Goal: Task Accomplishment & Management: Manage account settings

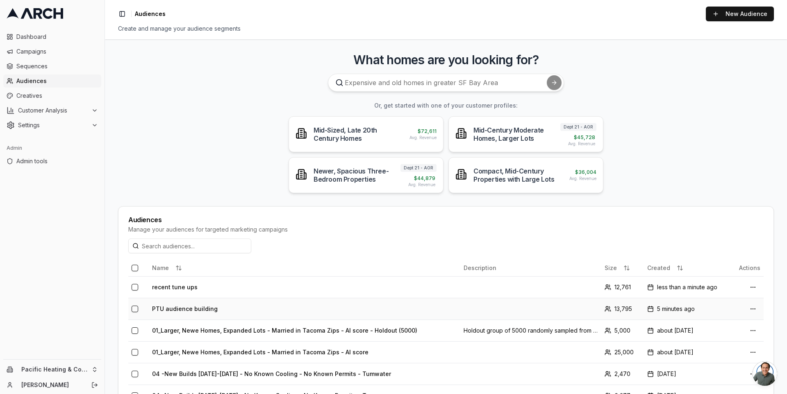
click at [183, 306] on td "PTU audience building" at bounding box center [304, 309] width 311 height 22
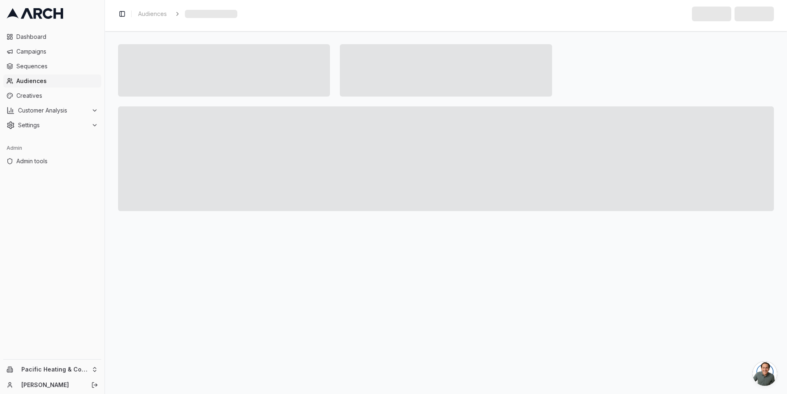
click at [52, 82] on span "Audiences" at bounding box center [57, 81] width 82 height 8
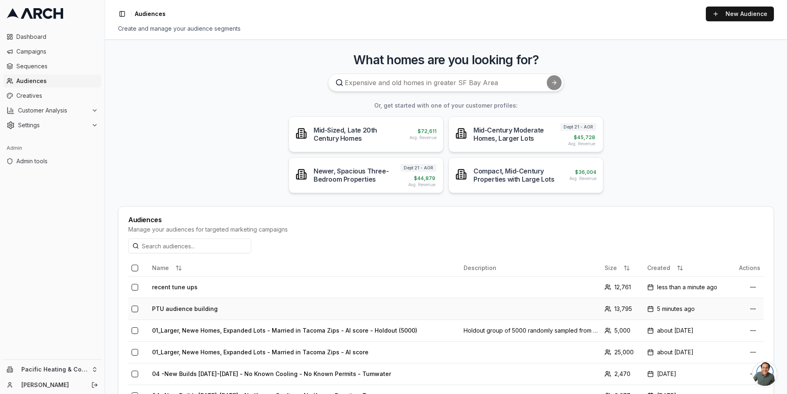
click at [177, 306] on td "PTU audience building" at bounding box center [304, 309] width 311 height 22
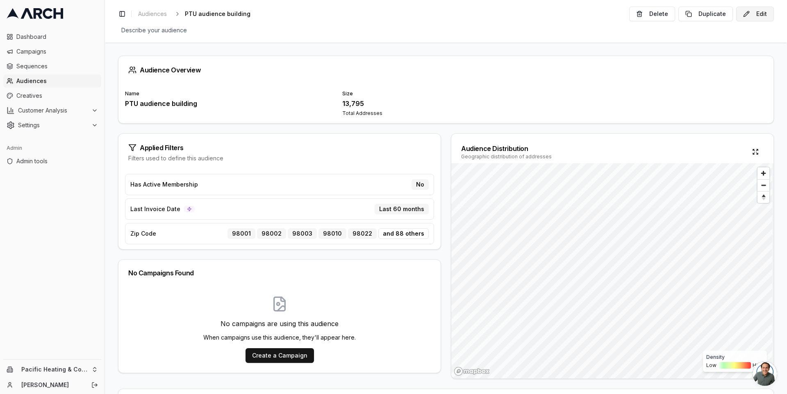
click at [761, 17] on button "Edit" at bounding box center [755, 14] width 38 height 15
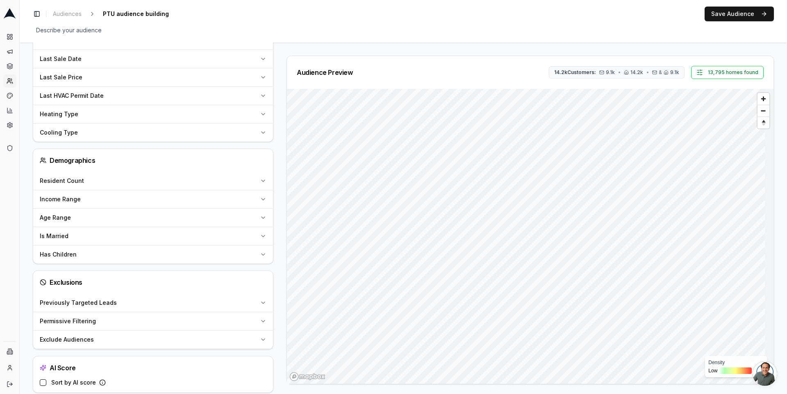
scroll to position [706, 0]
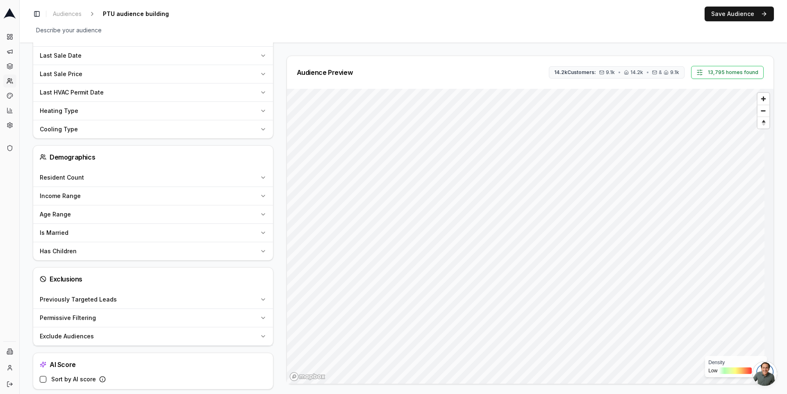
click at [144, 333] on div "Exclude Audiences" at bounding box center [148, 337] width 217 height 8
click at [134, 349] on button "Select audiences to exclude..." at bounding box center [144, 357] width 209 height 16
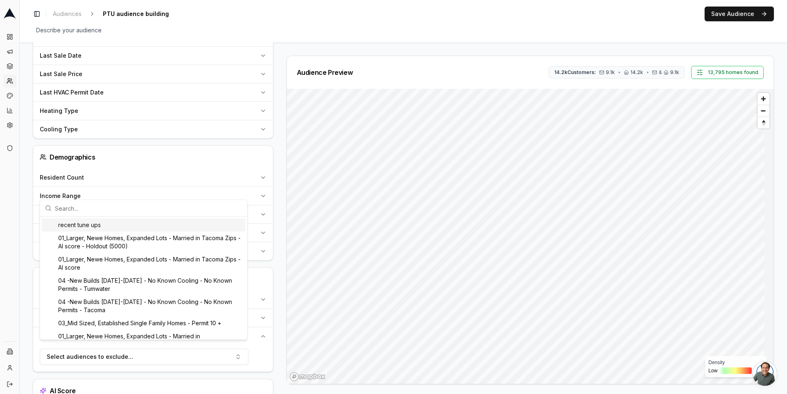
click at [122, 223] on div "recent tune ups" at bounding box center [144, 225] width 204 height 13
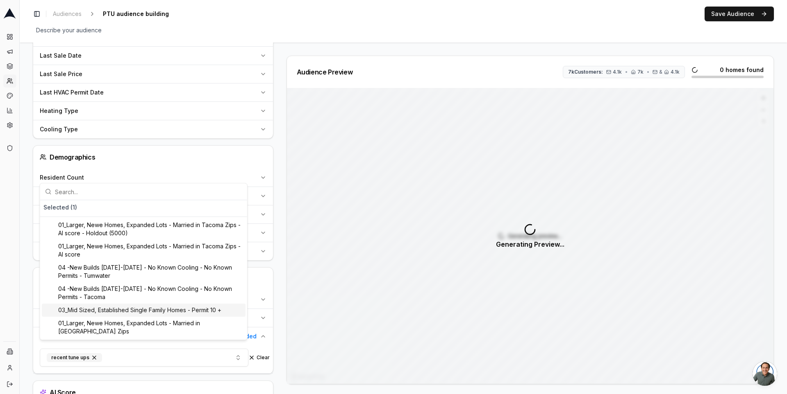
click at [280, 284] on div "Audience Preview 7k Customers: 4.1k • 7k • & 4.1k 0 homes found Generating prev…" at bounding box center [527, 220] width 494 height 329
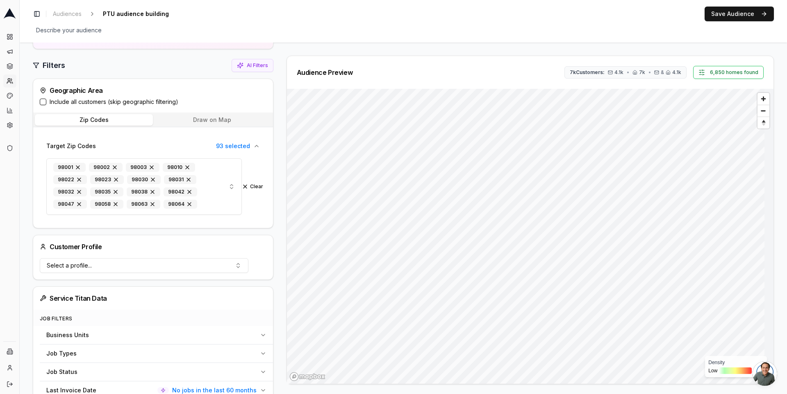
scroll to position [0, 0]
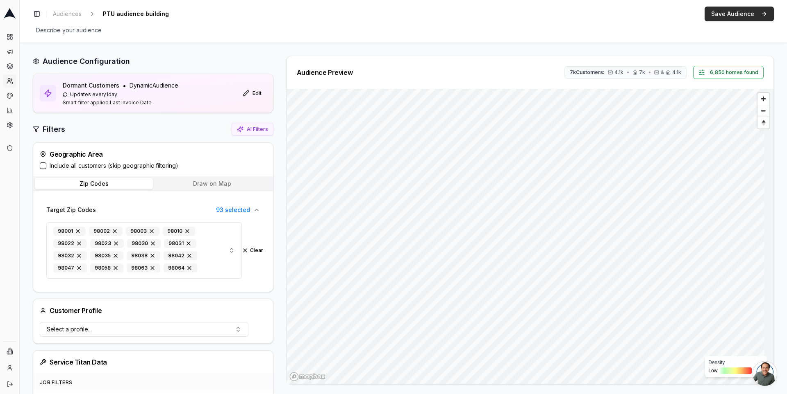
click at [723, 8] on button "Save Audience" at bounding box center [738, 14] width 69 height 15
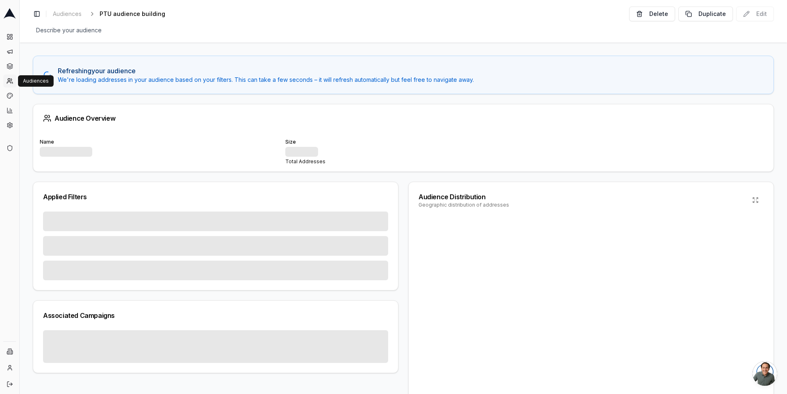
click at [12, 84] on icon at bounding box center [10, 81] width 7 height 7
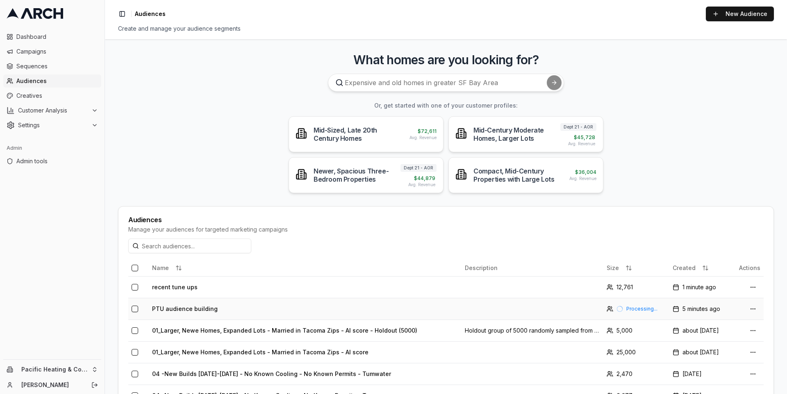
click at [176, 312] on td "PTU audience building" at bounding box center [305, 309] width 313 height 22
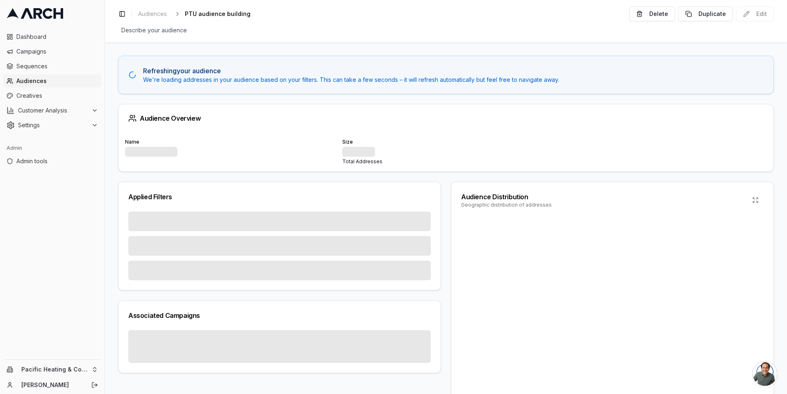
click at [175, 80] on p "We're loading addresses in your audience based on your filters. This can take a…" at bounding box center [453, 80] width 620 height 8
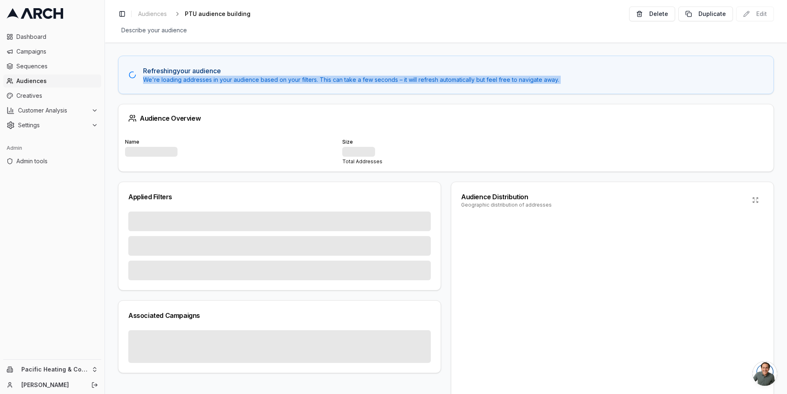
click at [175, 80] on p "We're loading addresses in your audience based on your filters. This can take a…" at bounding box center [453, 80] width 620 height 8
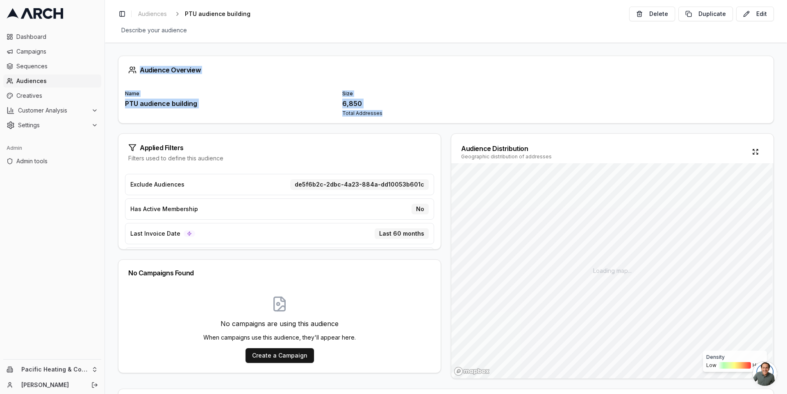
click at [188, 103] on div "PTU audience building" at bounding box center [228, 104] width 207 height 10
click at [745, 11] on button "Edit" at bounding box center [755, 14] width 38 height 15
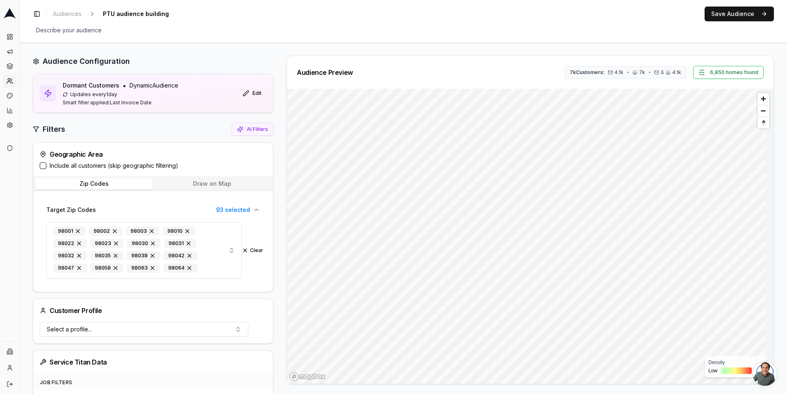
click at [59, 165] on label "Include all customers (skip geographic filtering)" at bounding box center [114, 166] width 129 height 8
click at [46, 165] on button "Include all customers (skip geographic filtering)" at bounding box center [43, 166] width 7 height 7
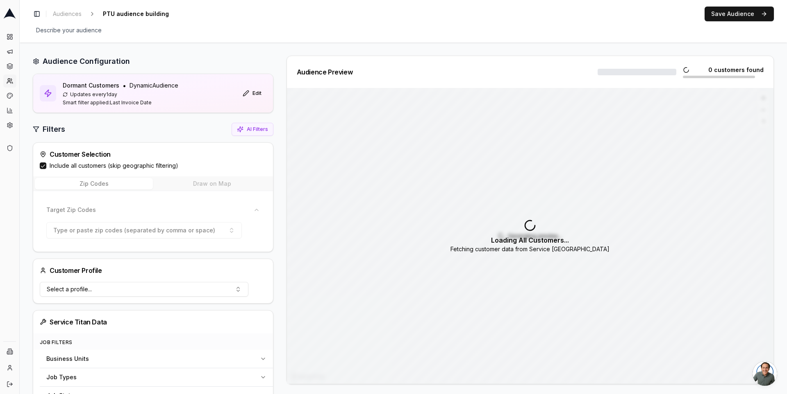
click at [275, 152] on div "Audience Configuration Dormant Customers • Dynamic Audience Updates every 1 day…" at bounding box center [156, 369] width 247 height 627
click at [734, 15] on button "Save Audience" at bounding box center [738, 14] width 69 height 15
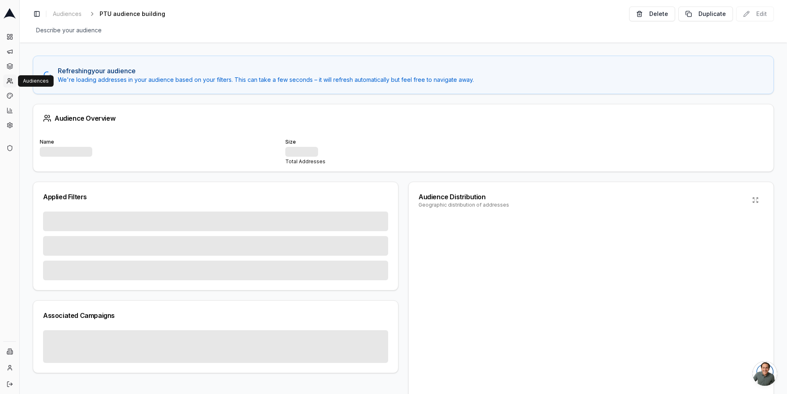
click at [6, 83] on link "Audiences" at bounding box center [9, 81] width 13 height 13
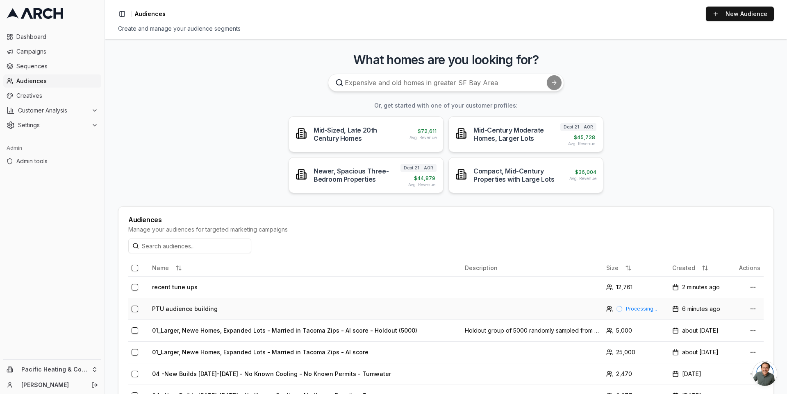
click at [157, 306] on td "PTU audience building" at bounding box center [305, 309] width 313 height 22
click at [186, 290] on td "recent tune ups" at bounding box center [305, 288] width 313 height 22
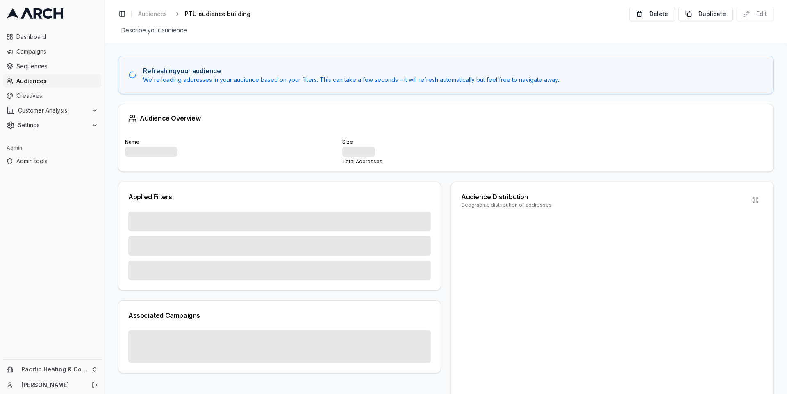
click at [61, 84] on span "Audiences" at bounding box center [57, 81] width 82 height 8
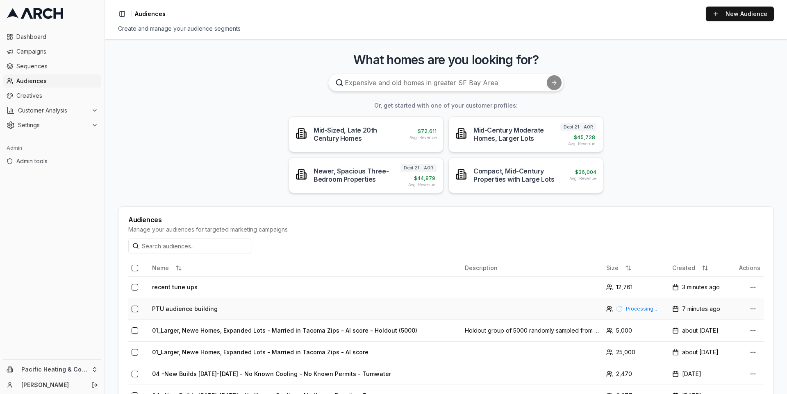
click at [211, 308] on td "PTU audience building" at bounding box center [305, 309] width 313 height 22
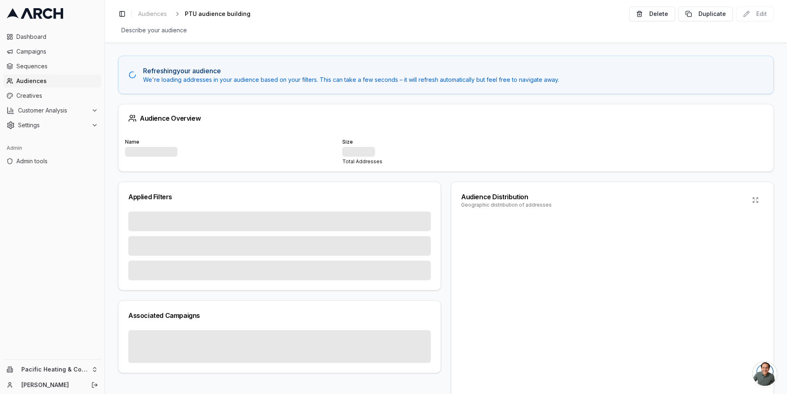
click at [746, 12] on div "Delete Duplicate Edit" at bounding box center [701, 14] width 145 height 15
click at [222, 82] on p "We're loading addresses in your audience based on your filters. This can take a…" at bounding box center [453, 80] width 620 height 8
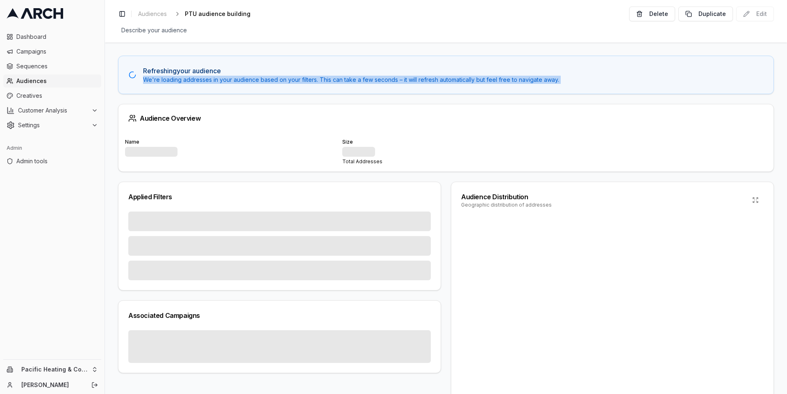
click at [222, 82] on p "We're loading addresses in your audience based on your filters. This can take a…" at bounding box center [453, 80] width 620 height 8
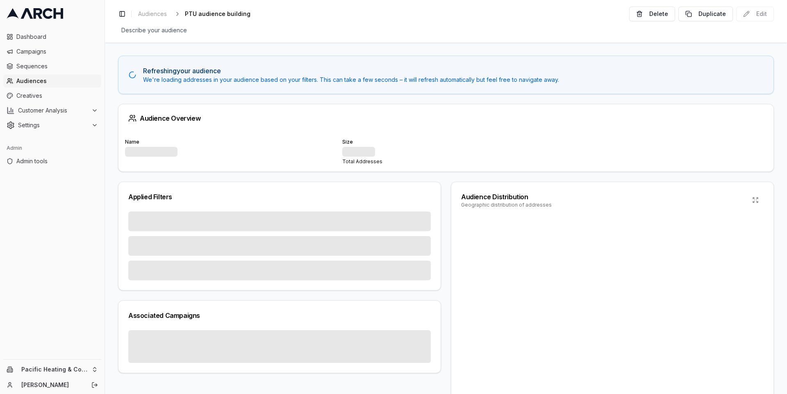
click at [34, 81] on span "Audiences" at bounding box center [57, 81] width 82 height 8
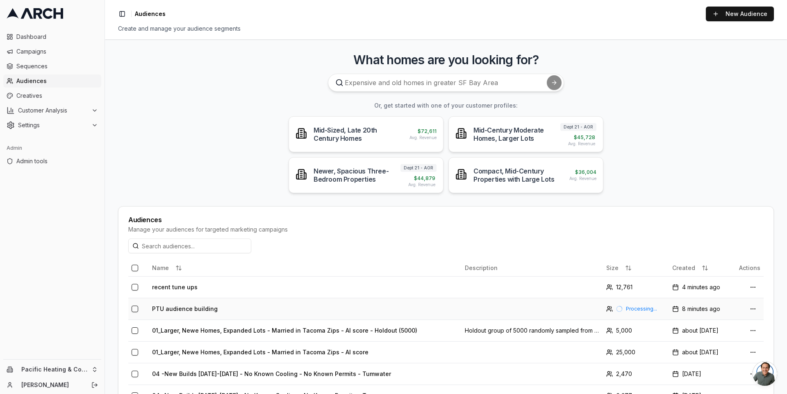
click at [134, 308] on button "button" at bounding box center [134, 309] width 7 height 7
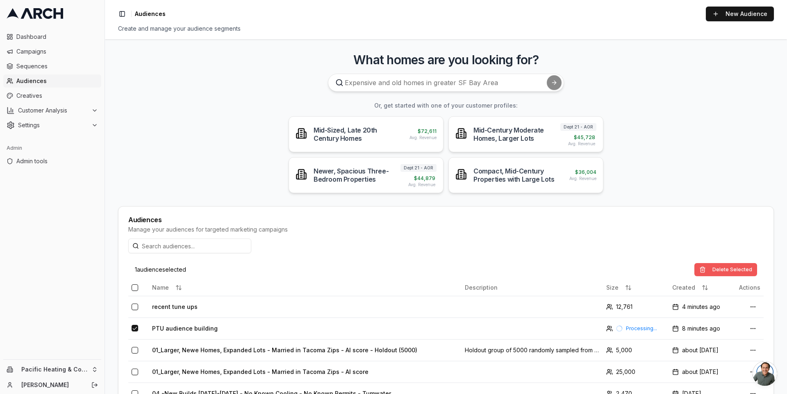
click at [725, 266] on button "Delete Selected" at bounding box center [725, 269] width 63 height 13
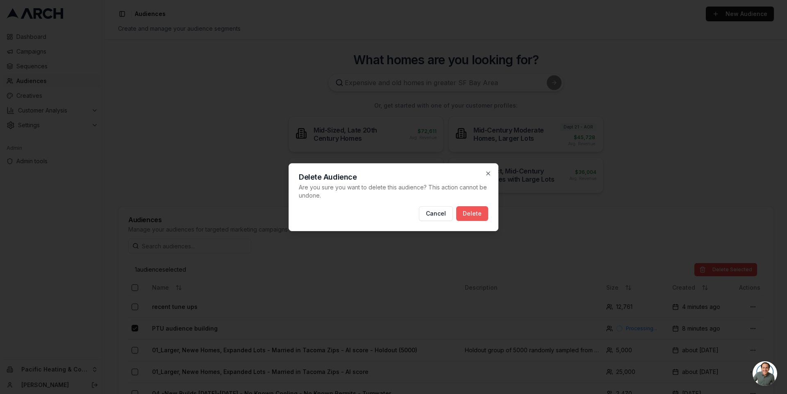
click at [472, 215] on button "Delete" at bounding box center [472, 213] width 32 height 15
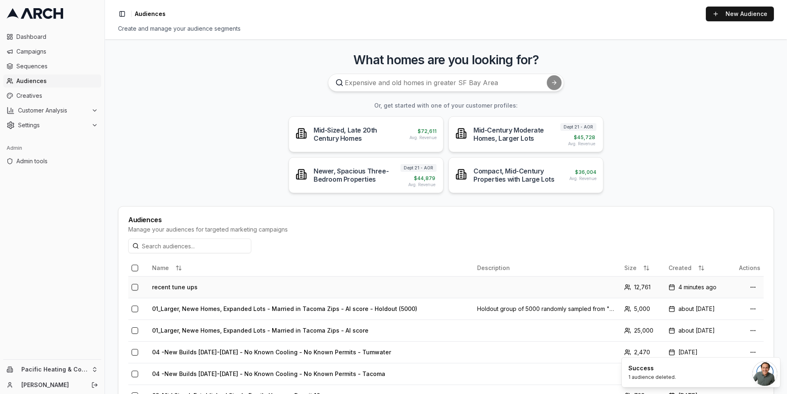
click at [179, 286] on td "recent tune ups" at bounding box center [311, 288] width 325 height 22
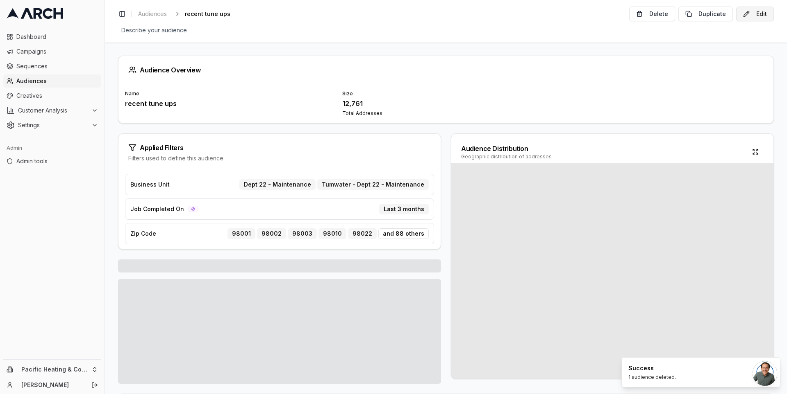
click at [744, 14] on button "Edit" at bounding box center [755, 14] width 38 height 15
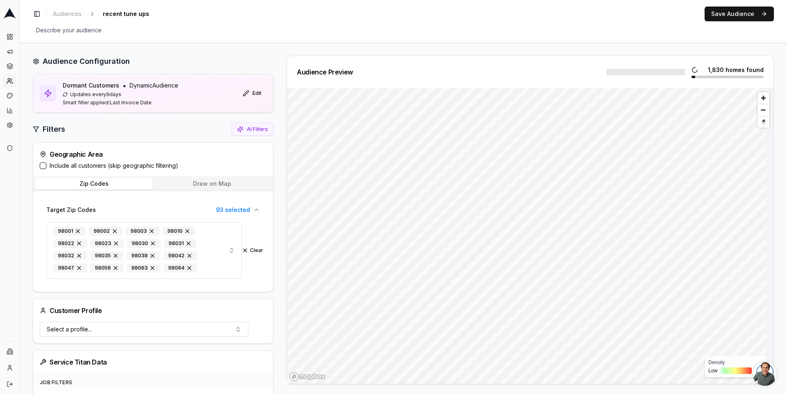
click at [81, 165] on label "Include all customers (skip geographic filtering)" at bounding box center [114, 166] width 129 height 8
click at [46, 165] on button "Include all customers (skip geographic filtering)" at bounding box center [43, 166] width 7 height 7
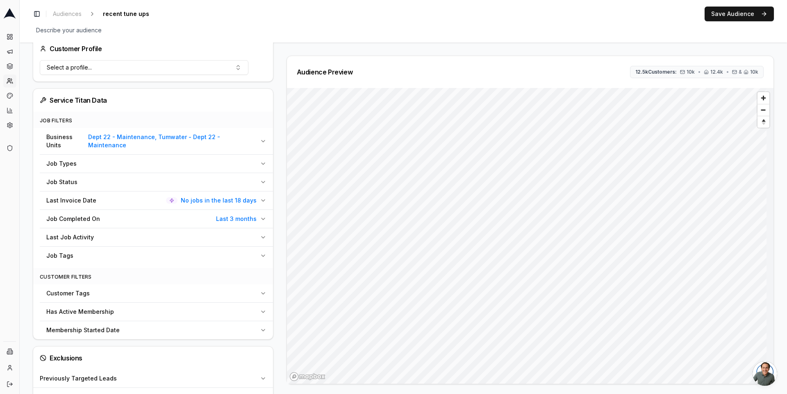
scroll to position [228, 0]
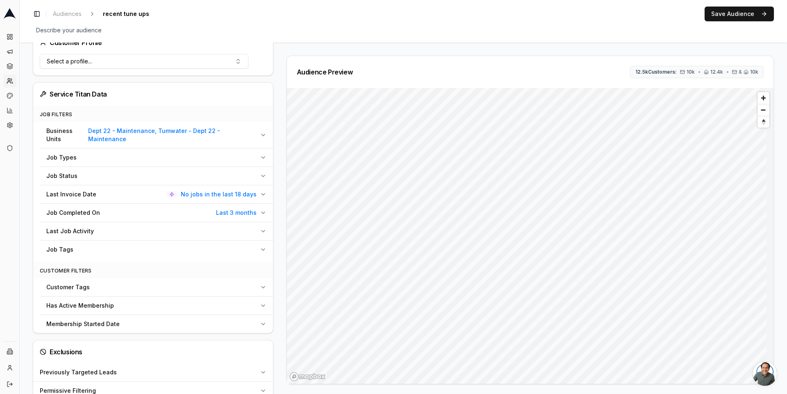
click at [263, 191] on icon "button" at bounding box center [263, 194] width 7 height 7
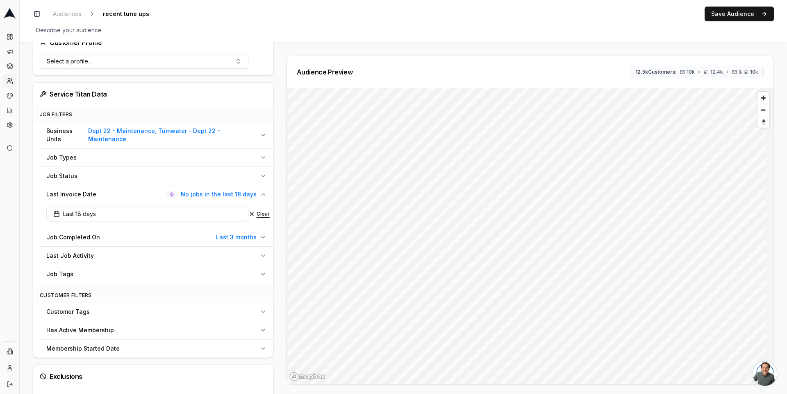
click at [259, 211] on button "Clear" at bounding box center [258, 214] width 21 height 7
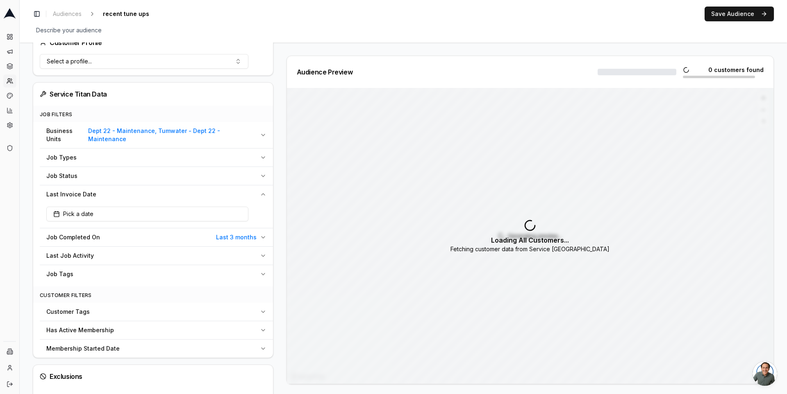
click at [265, 186] on button "Last Invoice Date" at bounding box center [156, 195] width 233 height 18
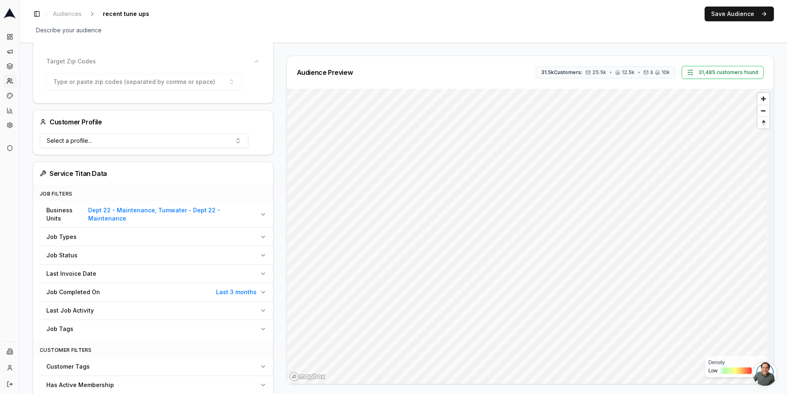
scroll to position [288, 0]
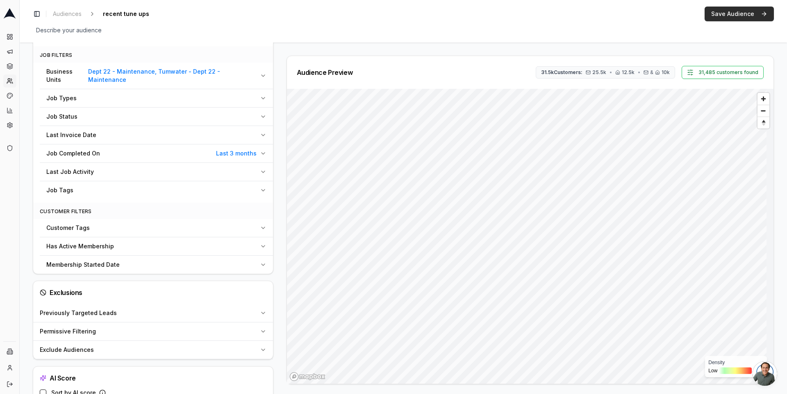
click at [743, 13] on button "Save Audience" at bounding box center [738, 14] width 69 height 15
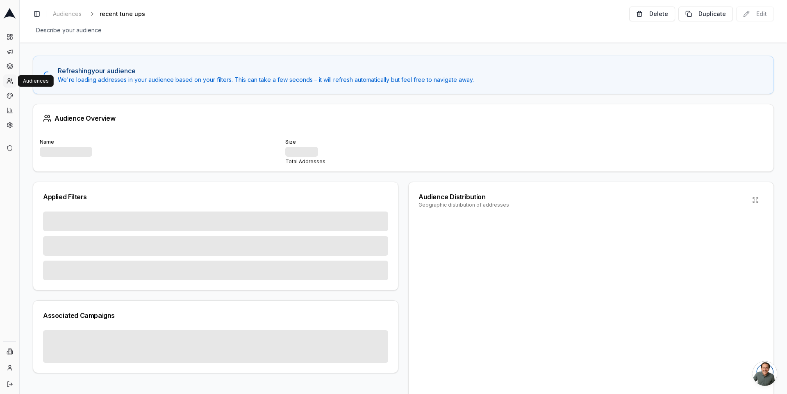
click at [10, 79] on icon at bounding box center [10, 81] width 7 height 7
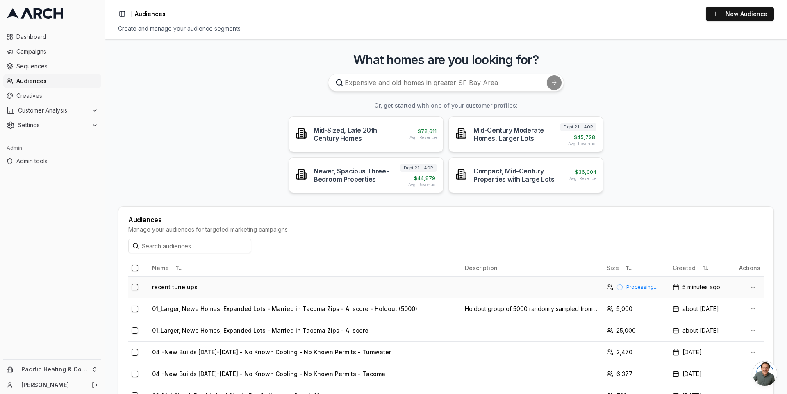
click at [179, 289] on td "recent tune ups" at bounding box center [305, 288] width 313 height 22
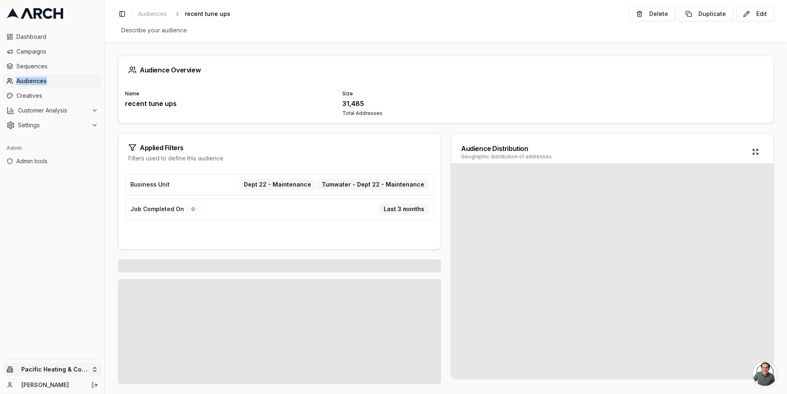
click at [83, 367] on html "Dashboard Campaigns Sequences Audiences Creatives Customer Analysis Settings Ad…" at bounding box center [393, 197] width 787 height 394
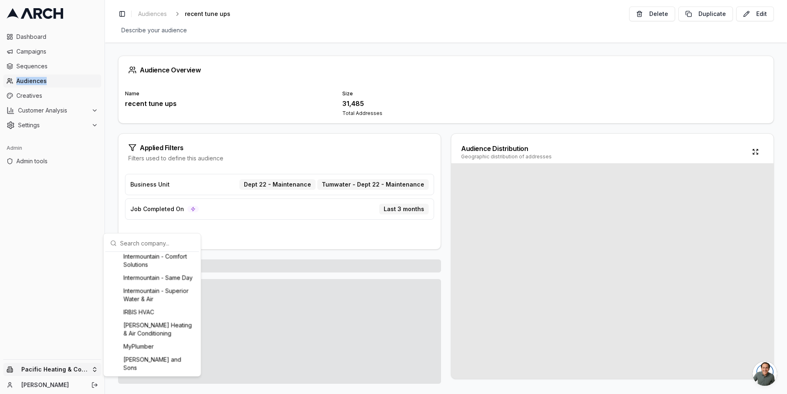
scroll to position [590, 0]
click at [143, 309] on div "Intermountain - Superior Water & Air" at bounding box center [152, 298] width 91 height 21
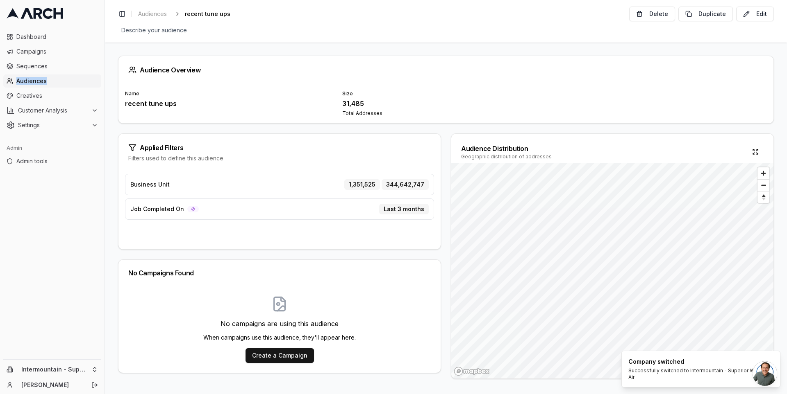
click at [72, 79] on span "Audiences" at bounding box center [57, 81] width 82 height 8
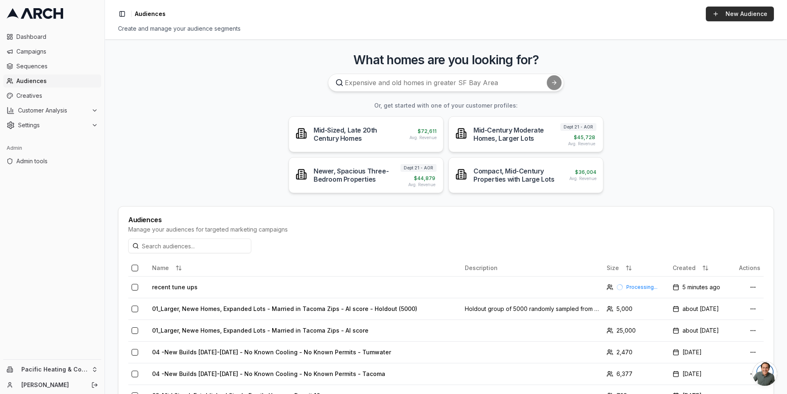
click at [726, 10] on link "New Audience" at bounding box center [739, 14] width 68 height 15
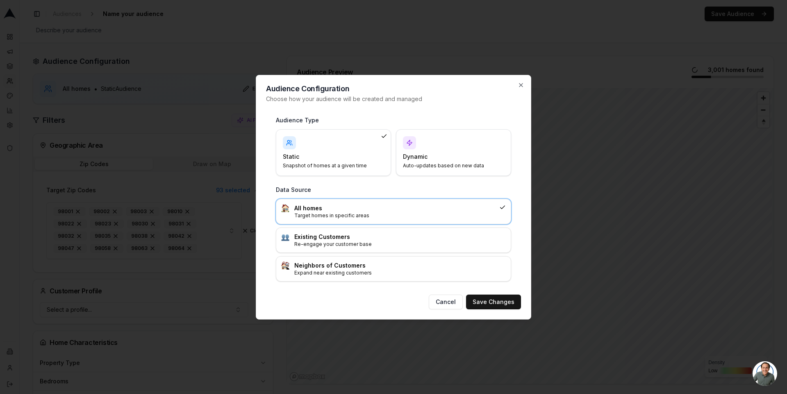
click at [420, 168] on p "Auto-updates based on new data" at bounding box center [448, 166] width 91 height 7
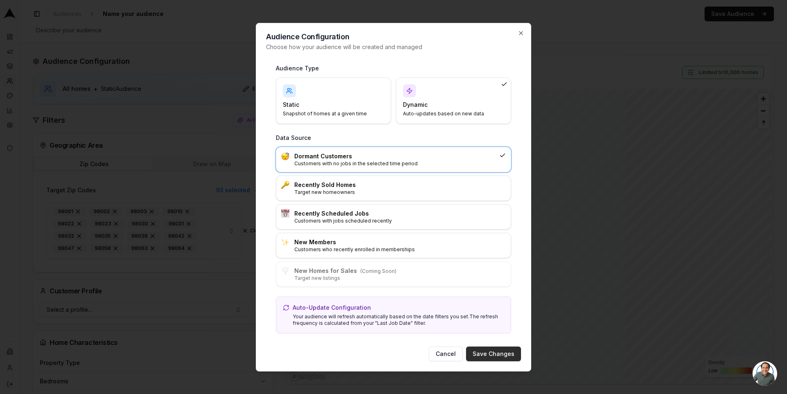
click at [494, 353] on button "Save Changes" at bounding box center [493, 354] width 55 height 15
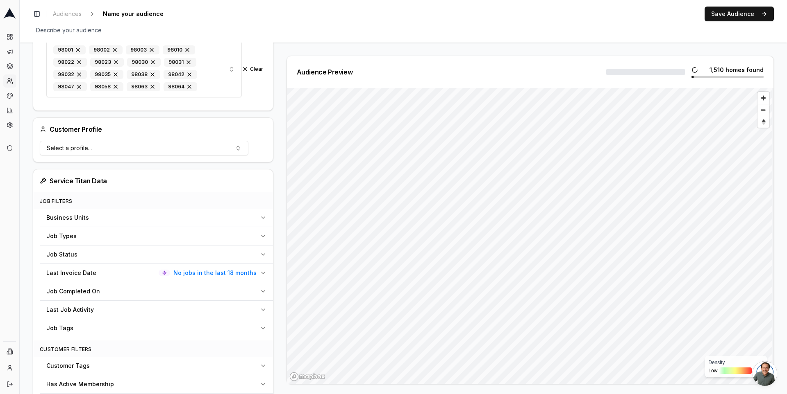
scroll to position [235, 0]
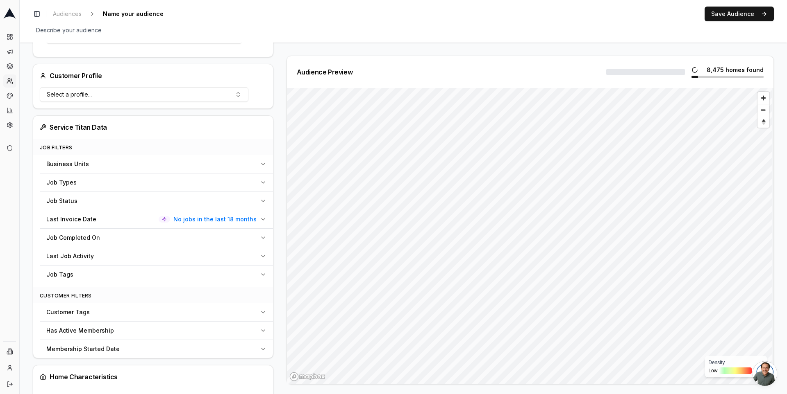
click at [245, 211] on button "Last Invoice Date No jobs in the last 18 months" at bounding box center [156, 220] width 233 height 18
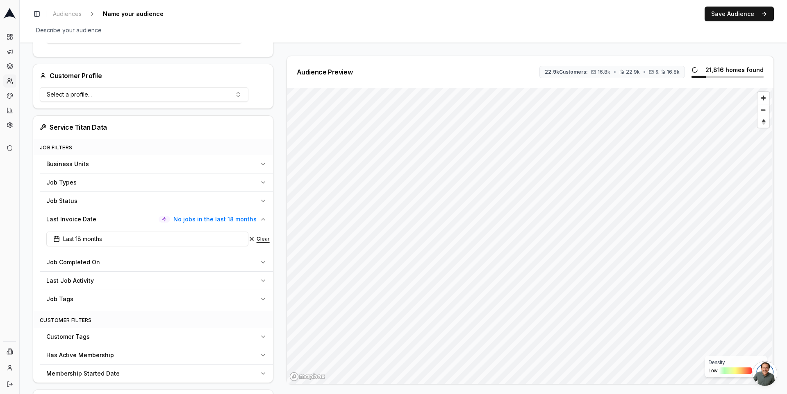
click at [263, 239] on button "Clear" at bounding box center [258, 239] width 21 height 7
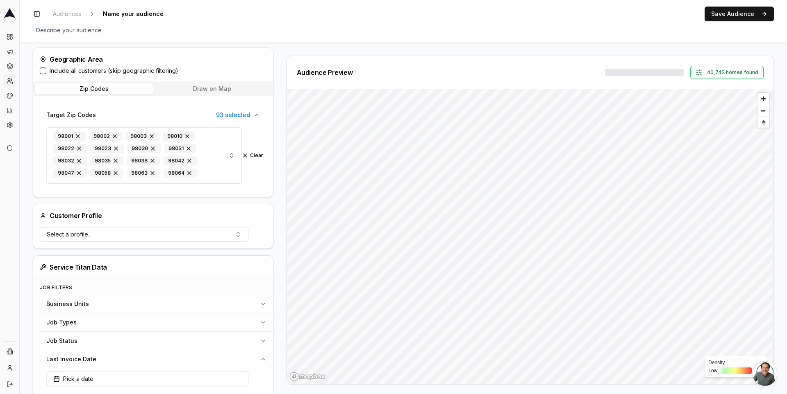
scroll to position [0, 0]
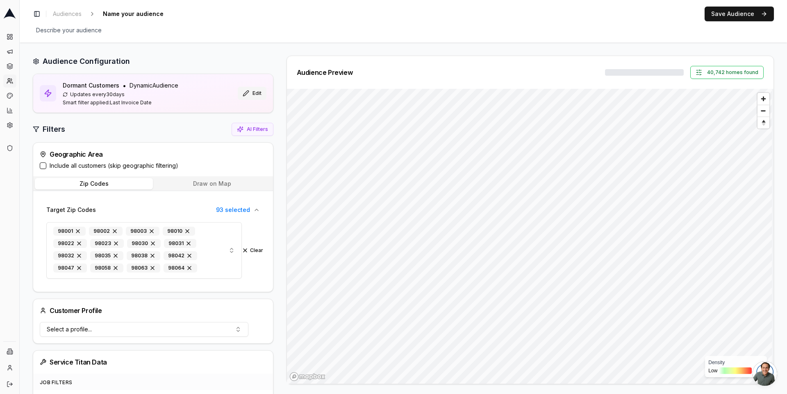
click at [252, 97] on button "Edit" at bounding box center [252, 93] width 29 height 13
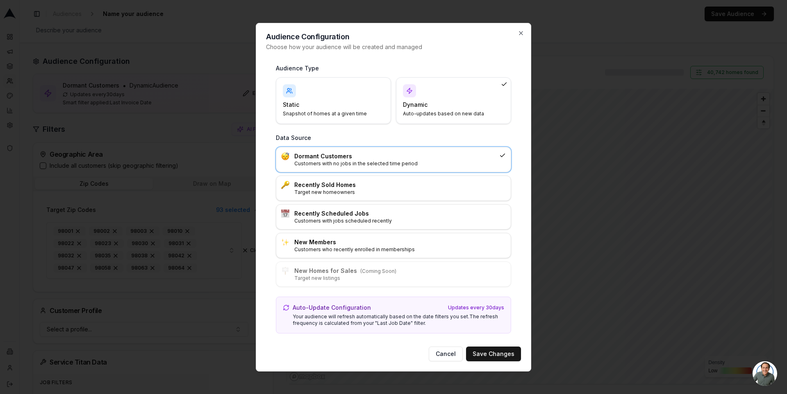
click at [426, 103] on h4 "Dynamic" at bounding box center [448, 105] width 91 height 8
click at [415, 158] on h3 "Dormant Customers" at bounding box center [395, 156] width 202 height 8
click at [495, 354] on button "Save Changes" at bounding box center [493, 354] width 55 height 15
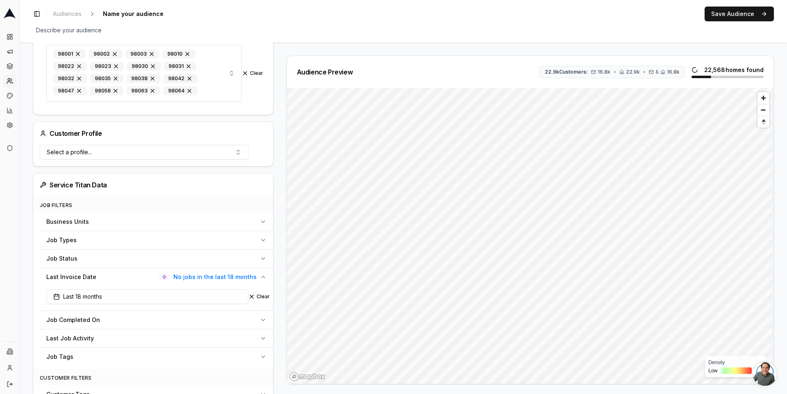
scroll to position [179, 0]
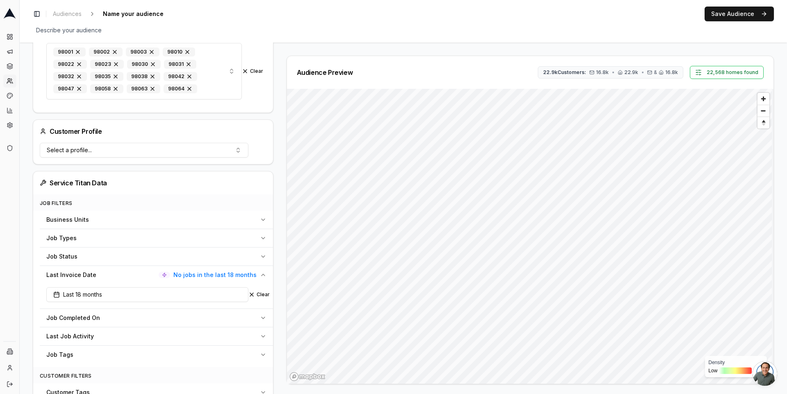
click at [258, 215] on button "Business Units" at bounding box center [156, 220] width 233 height 18
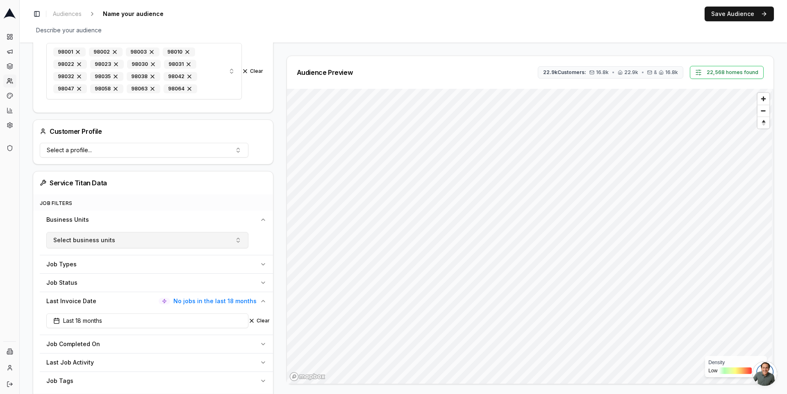
click at [207, 237] on button "Select business units" at bounding box center [147, 240] width 202 height 16
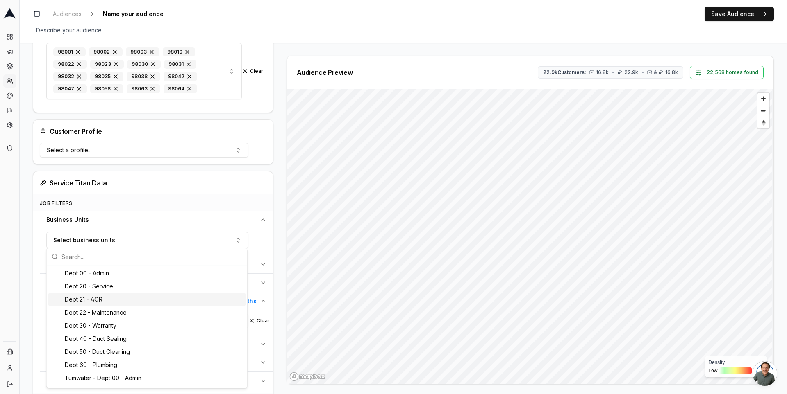
click at [186, 298] on div "Dept 21 - AOR" at bounding box center [146, 299] width 197 height 13
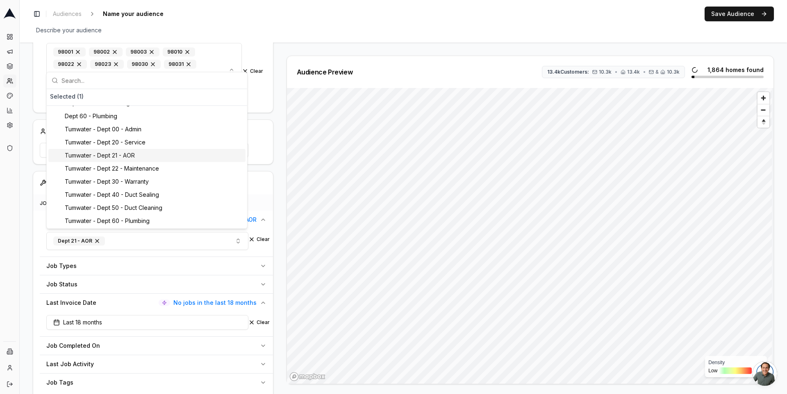
click at [166, 153] on div "Tumwater - Dept 21 - AOR" at bounding box center [146, 155] width 197 height 13
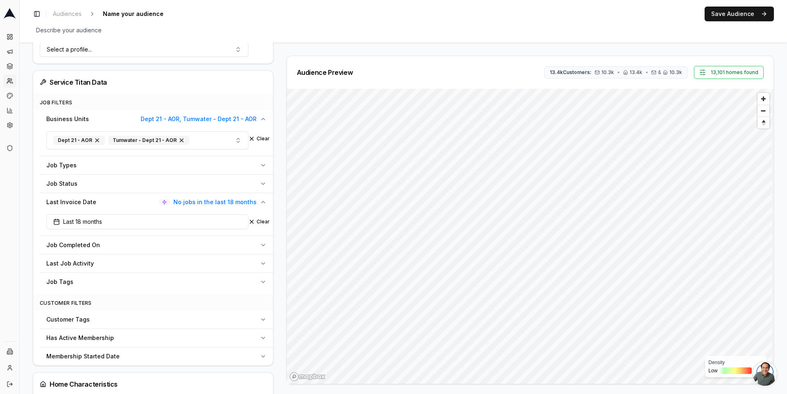
scroll to position [277, 0]
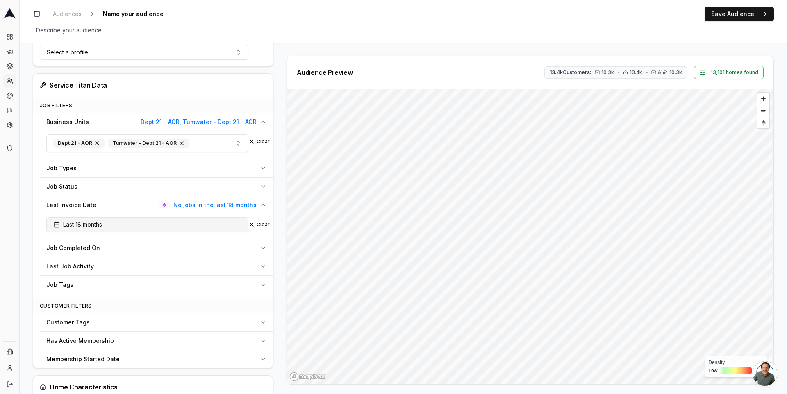
click at [213, 222] on button "Last 18 months" at bounding box center [147, 225] width 202 height 15
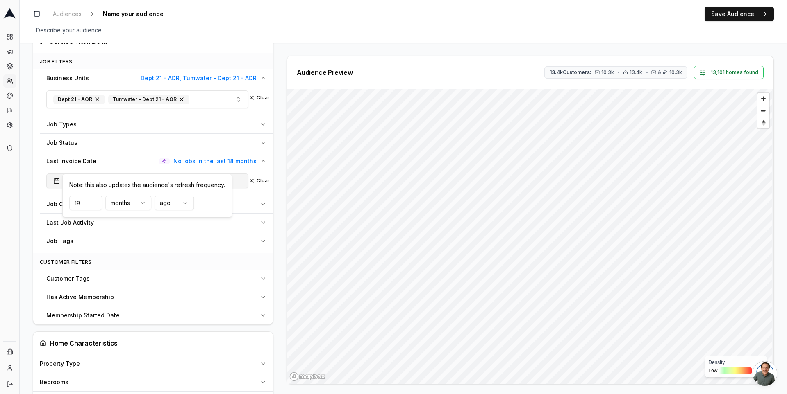
scroll to position [339, 0]
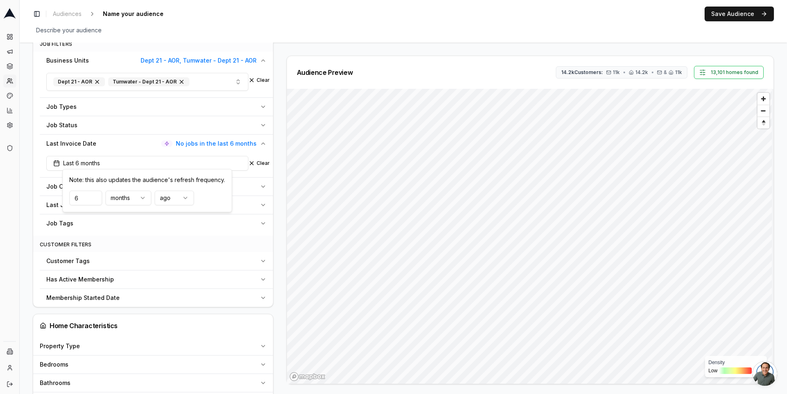
type input "6"
click at [277, 179] on div "Audience Configuration Dormant Customers • Dynamic Audience Updates every 18 da…" at bounding box center [156, 263] width 247 height 1093
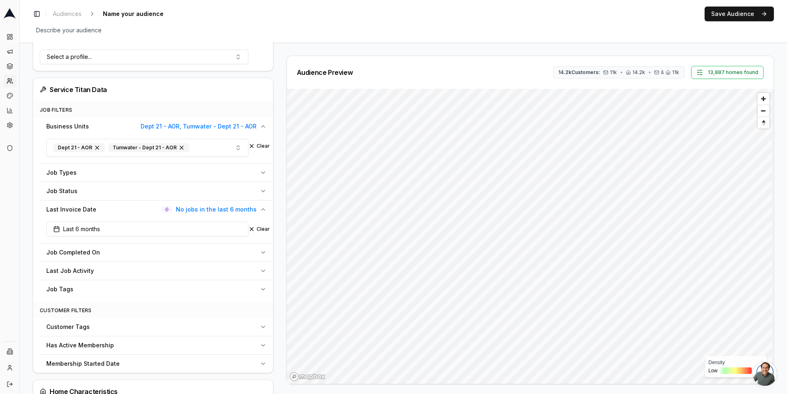
scroll to position [272, 0]
click at [255, 172] on div "Job Types" at bounding box center [151, 173] width 210 height 8
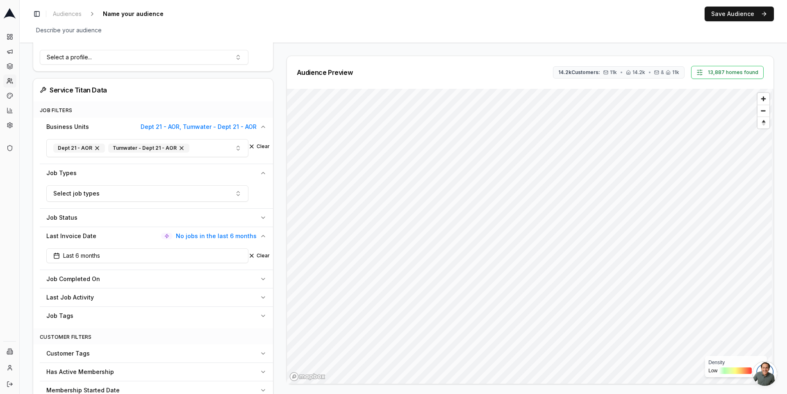
click at [255, 172] on div "Job Types" at bounding box center [151, 173] width 210 height 8
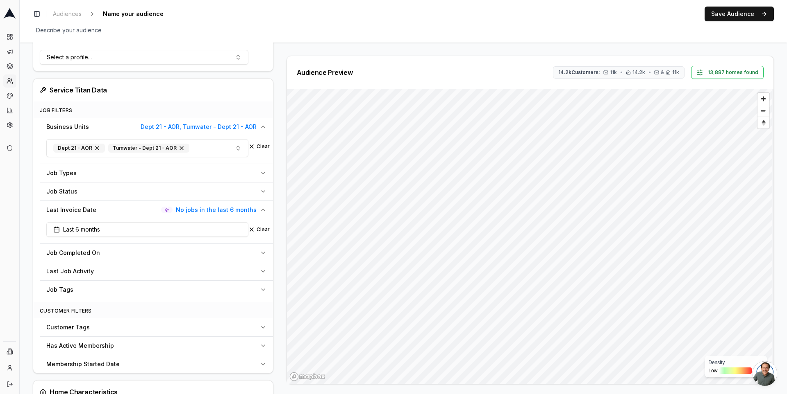
click at [261, 185] on button "Job Status" at bounding box center [156, 192] width 233 height 18
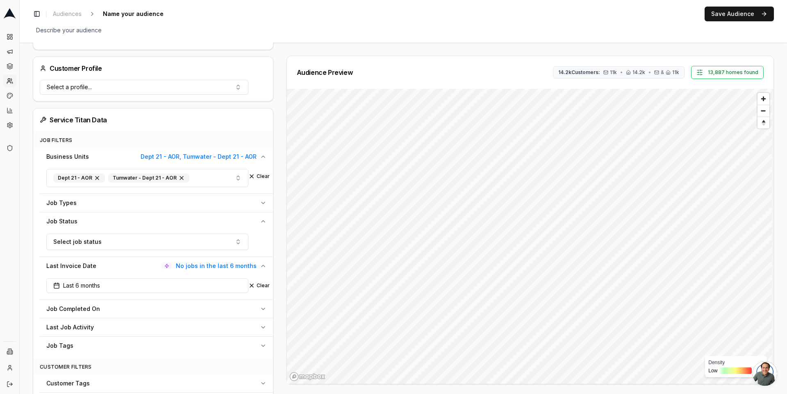
scroll to position [235, 0]
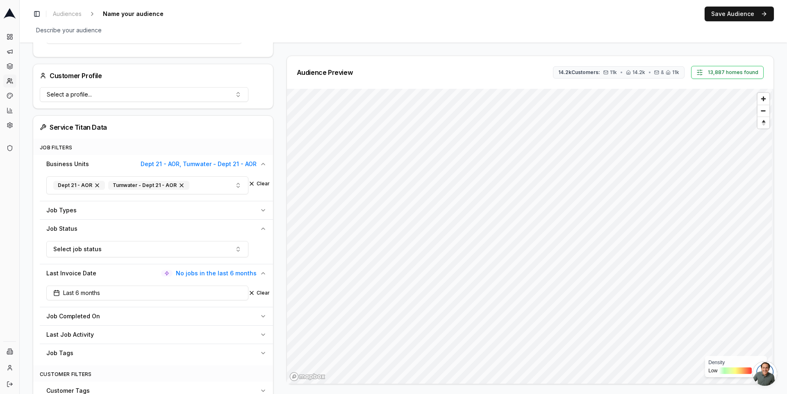
click at [278, 170] on div "Audience Configuration Dormant Customers • Dynamic Audience Updates every 18 da…" at bounding box center [156, 380] width 247 height 1119
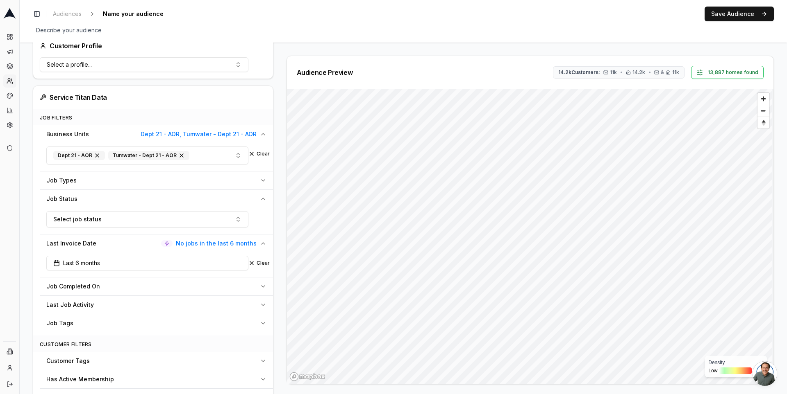
scroll to position [273, 0]
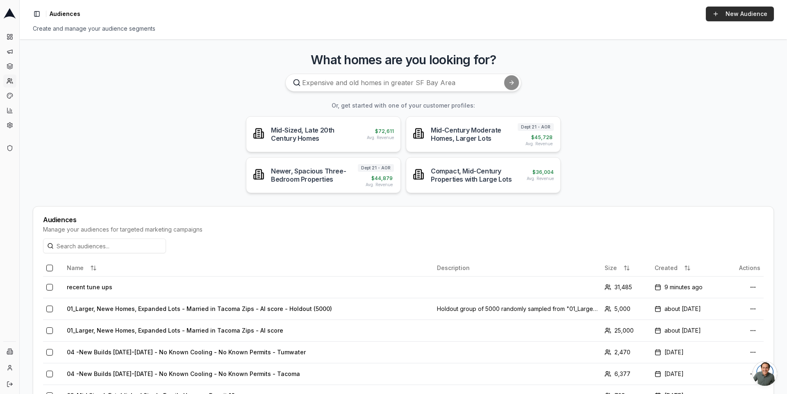
click at [746, 9] on link "New Audience" at bounding box center [739, 14] width 68 height 15
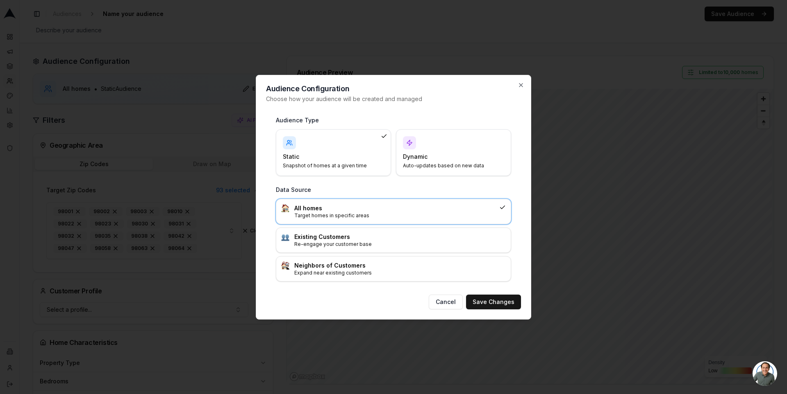
click at [459, 147] on div "Dynamic Auto-updates based on new data" at bounding box center [453, 152] width 101 height 33
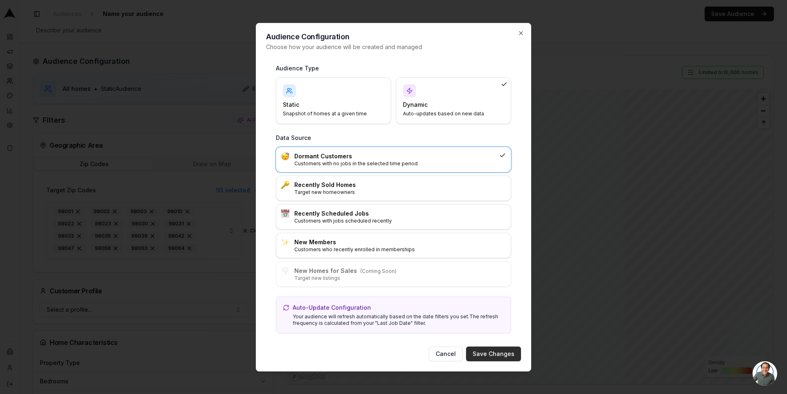
click at [486, 354] on button "Save Changes" at bounding box center [493, 354] width 55 height 15
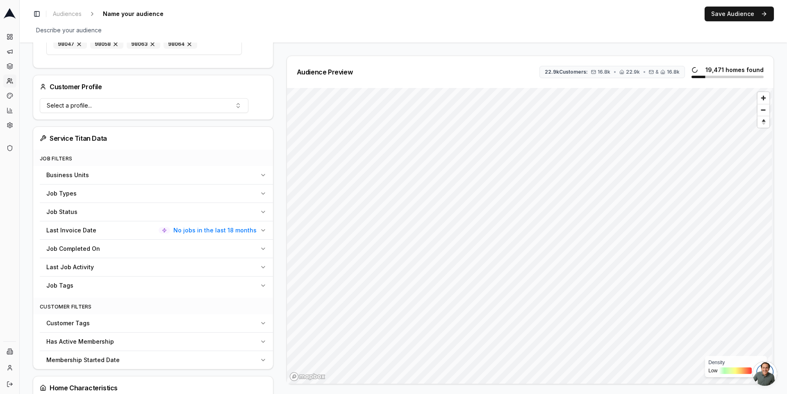
scroll to position [236, 0]
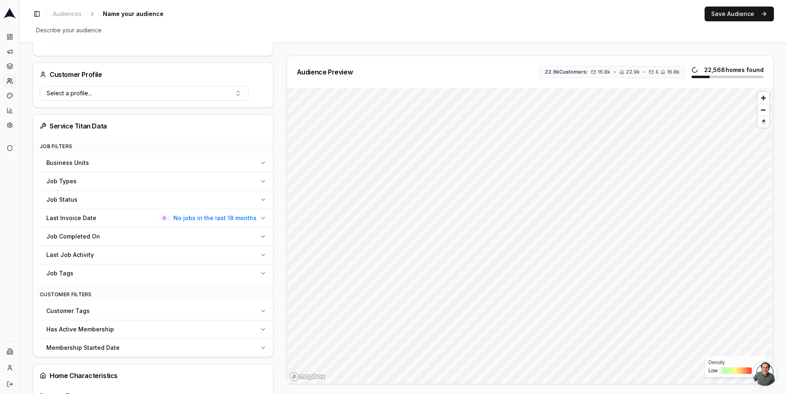
click at [260, 215] on icon "button" at bounding box center [263, 218] width 7 height 7
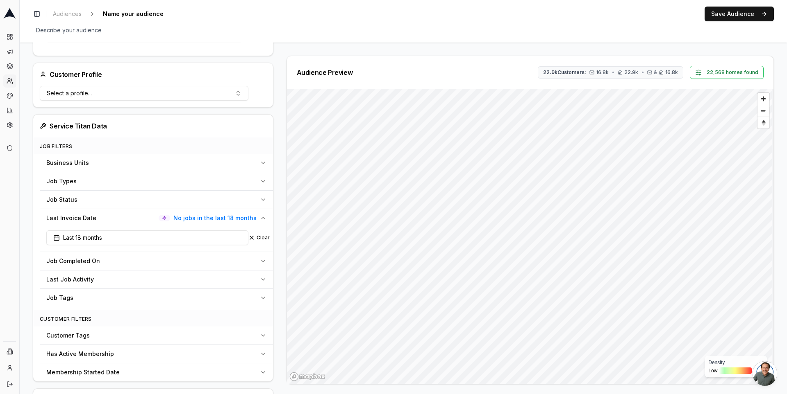
click at [260, 252] on button "Job Completed On" at bounding box center [156, 261] width 233 height 18
click at [202, 199] on div "Job Status" at bounding box center [151, 200] width 210 height 8
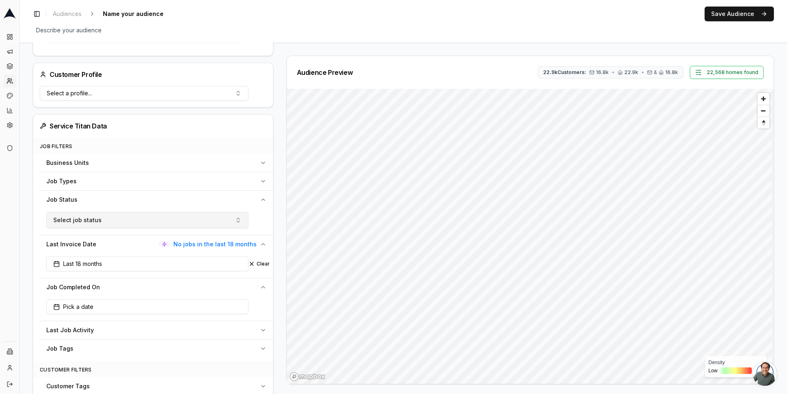
click at [183, 214] on button "Select job status" at bounding box center [147, 220] width 202 height 16
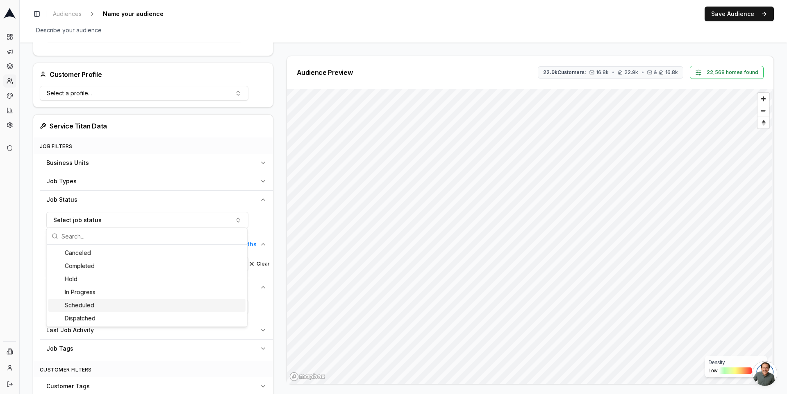
click at [175, 299] on div "Scheduled" at bounding box center [146, 305] width 197 height 13
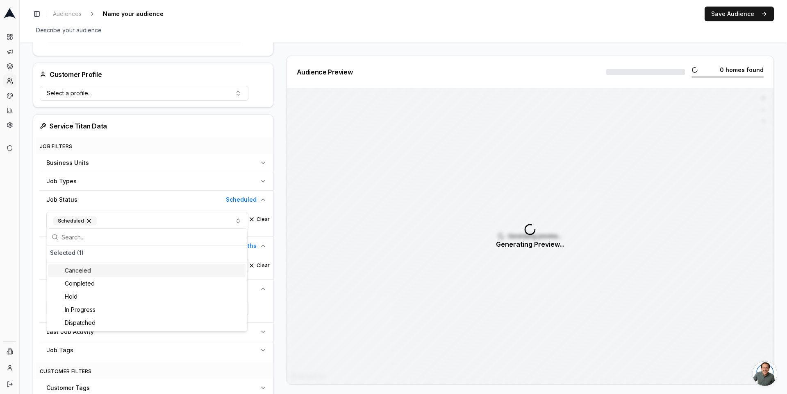
click at [274, 225] on div "Audience Configuration Dormant Customers • Dynamic Audience Updates every 30 da…" at bounding box center [156, 377] width 247 height 1117
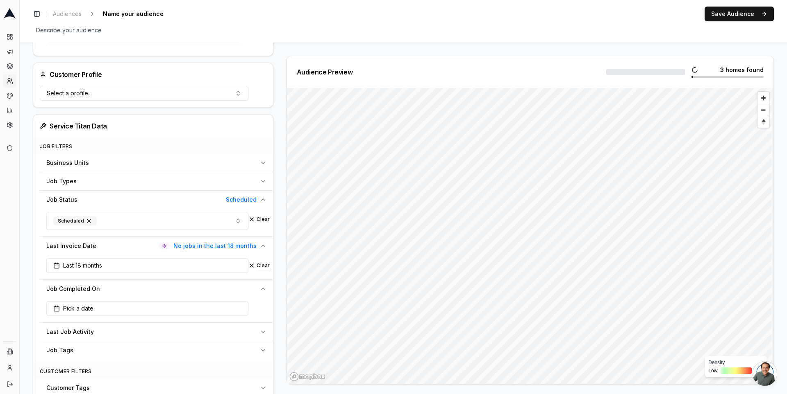
click at [263, 263] on button "Clear" at bounding box center [258, 266] width 21 height 7
click at [258, 286] on button "Job Completed On" at bounding box center [156, 289] width 233 height 18
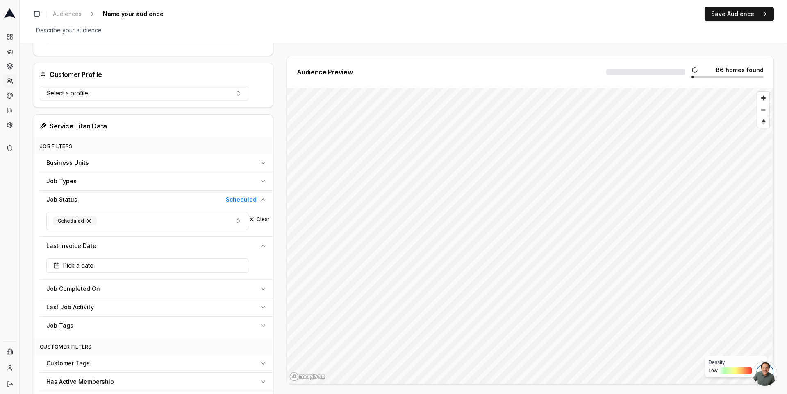
click at [260, 243] on icon "button" at bounding box center [263, 246] width 7 height 7
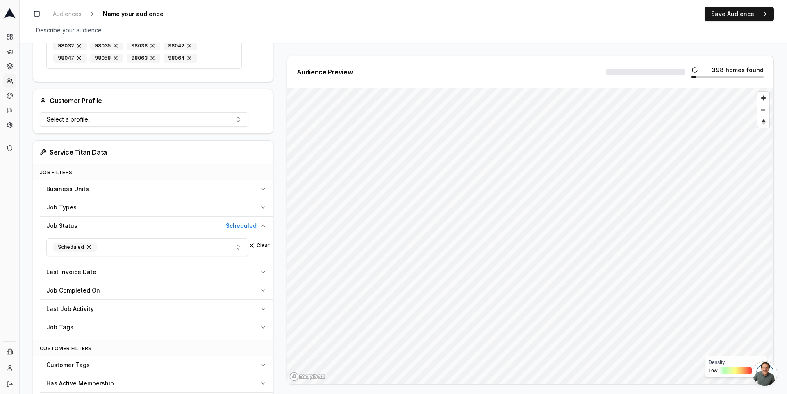
scroll to position [203, 0]
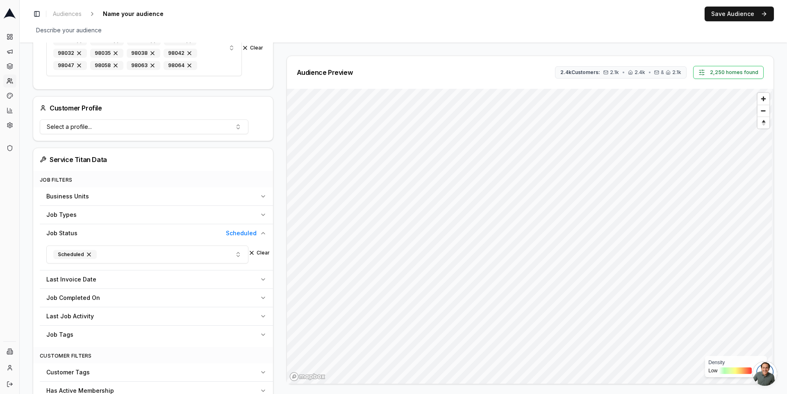
click at [256, 254] on div "Clear" at bounding box center [259, 253] width 15 height 15
click at [258, 252] on button "Clear" at bounding box center [258, 253] width 21 height 7
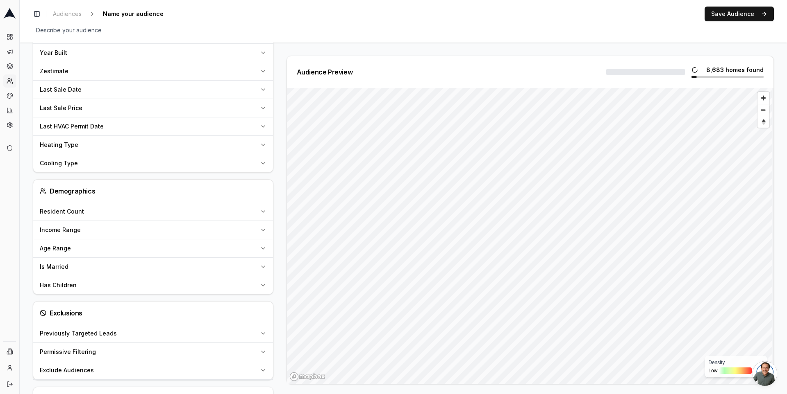
scroll to position [732, 0]
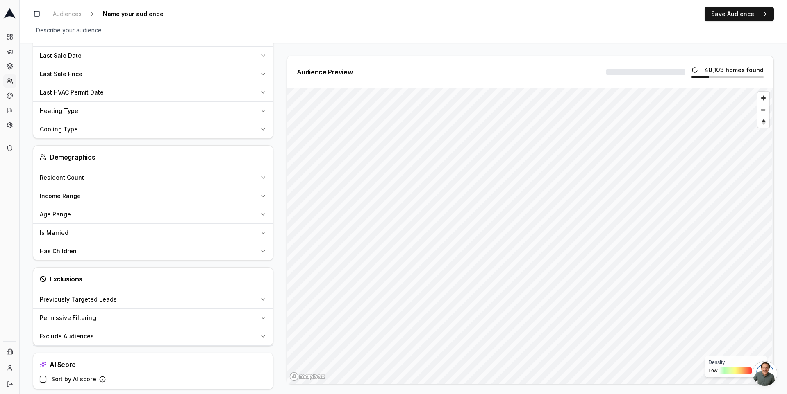
click at [257, 328] on button "Exclude Audiences" at bounding box center [153, 337] width 240 height 18
click at [231, 349] on button "Select audiences to exclude..." at bounding box center [144, 357] width 209 height 16
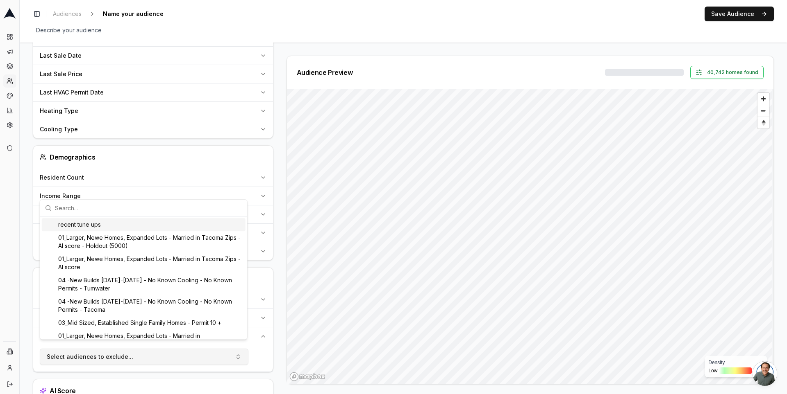
click at [231, 349] on button "Select audiences to exclude..." at bounding box center [144, 357] width 209 height 16
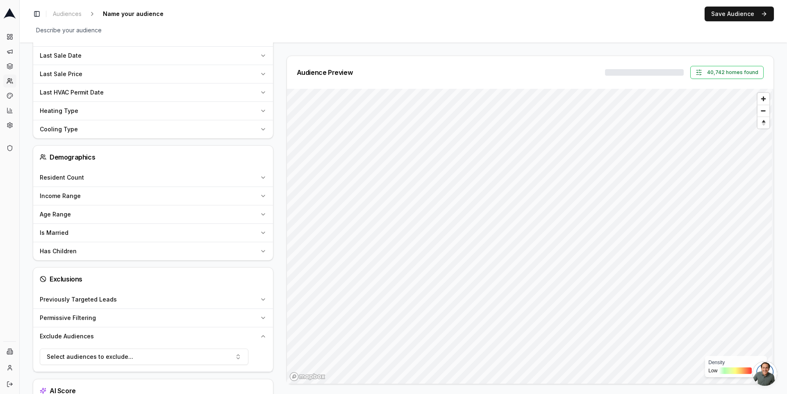
click at [260, 315] on icon "button" at bounding box center [263, 318] width 7 height 7
click at [260, 291] on button "Previously Targeted Leads" at bounding box center [153, 300] width 240 height 18
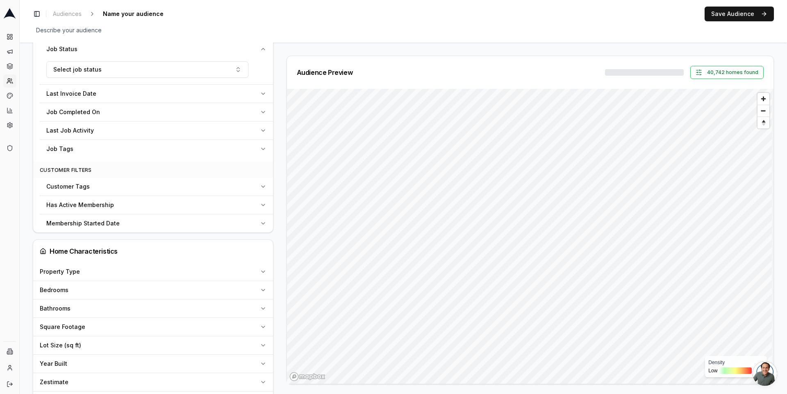
scroll to position [382, 0]
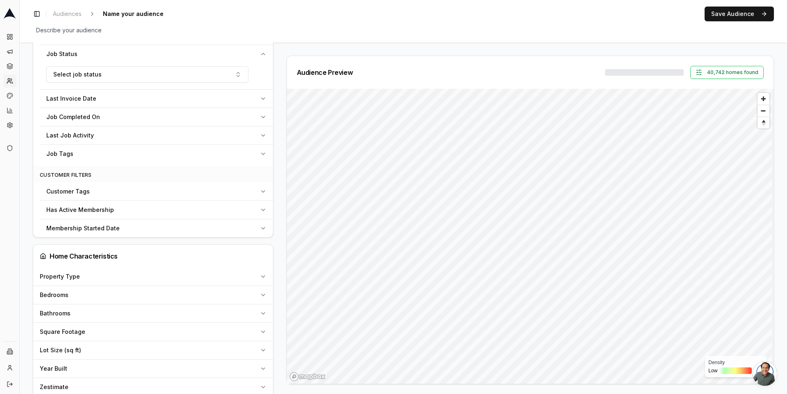
click at [179, 184] on button "Customer Tags" at bounding box center [156, 192] width 233 height 18
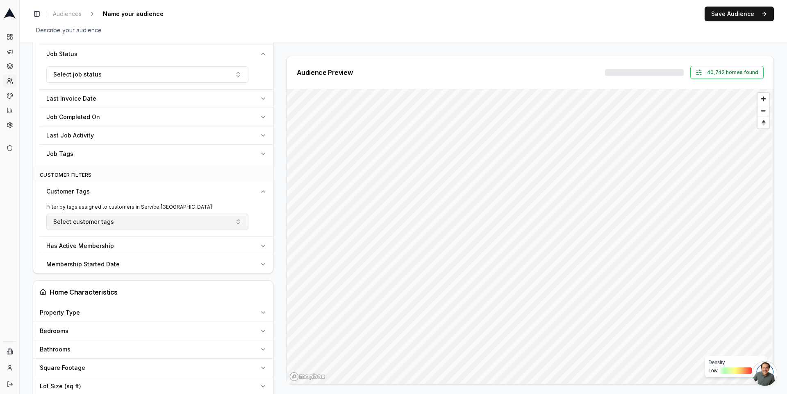
click at [232, 216] on button "Select customer tags" at bounding box center [147, 222] width 202 height 16
click at [168, 218] on button "Select customer tags" at bounding box center [147, 222] width 202 height 16
click at [206, 219] on button "Select customer tags" at bounding box center [147, 222] width 202 height 16
click at [150, 257] on div "No items found." at bounding box center [147, 260] width 200 height 28
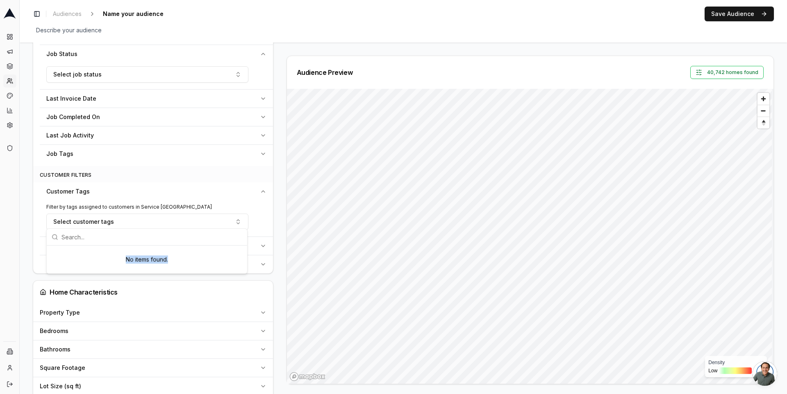
click at [150, 257] on div "No items found." at bounding box center [147, 260] width 200 height 28
click at [140, 258] on div "No items found." at bounding box center [147, 260] width 200 height 28
click at [112, 204] on p "Filter by tags assigned to customers in Service [GEOGRAPHIC_DATA]" at bounding box center [156, 207] width 220 height 7
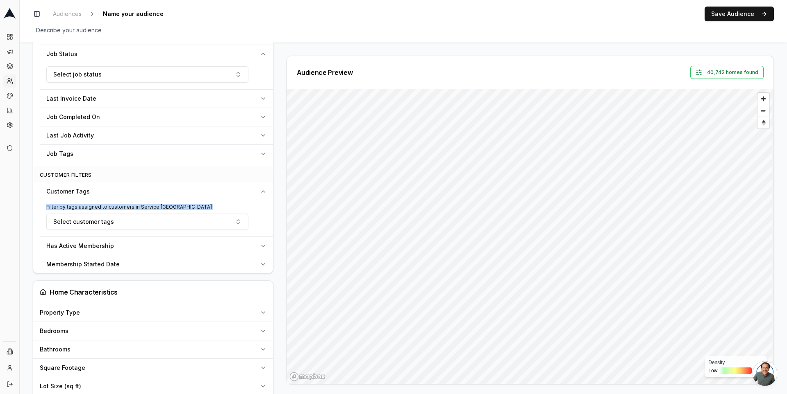
click at [112, 204] on p "Filter by tags assigned to customers in Service [GEOGRAPHIC_DATA]" at bounding box center [156, 207] width 220 height 7
click at [116, 219] on button "Select customer tags" at bounding box center [147, 222] width 202 height 16
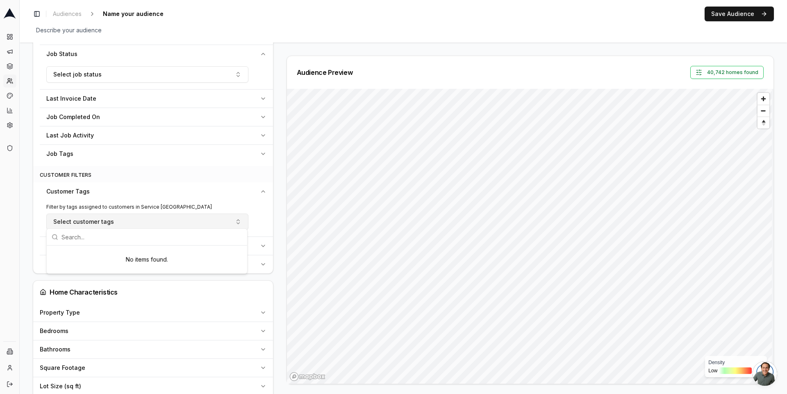
click at [145, 218] on button "Select customer tags" at bounding box center [147, 222] width 202 height 16
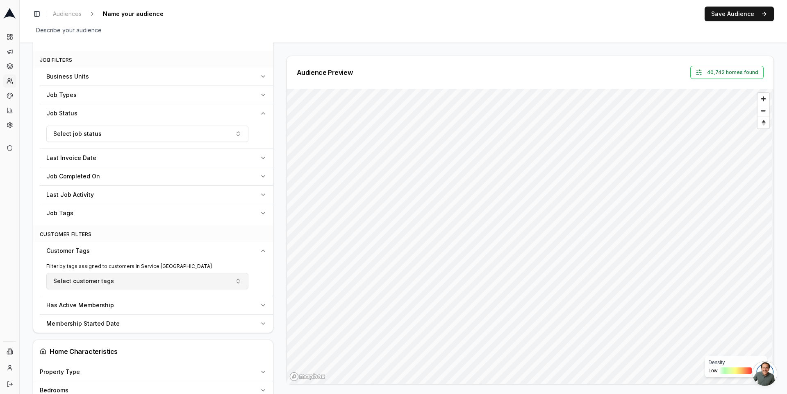
scroll to position [292, 0]
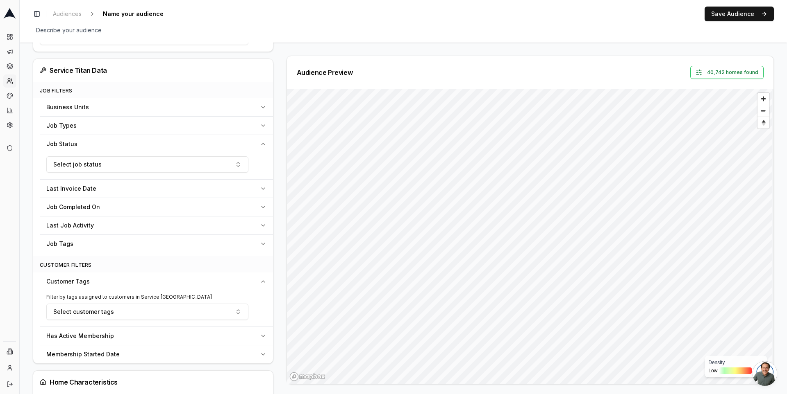
click at [141, 240] on div "Job Tags" at bounding box center [151, 244] width 210 height 8
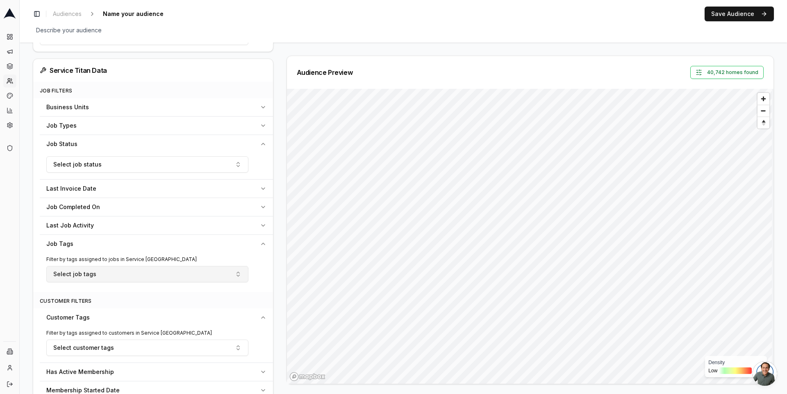
click at [146, 267] on button "Select job tags" at bounding box center [147, 274] width 202 height 16
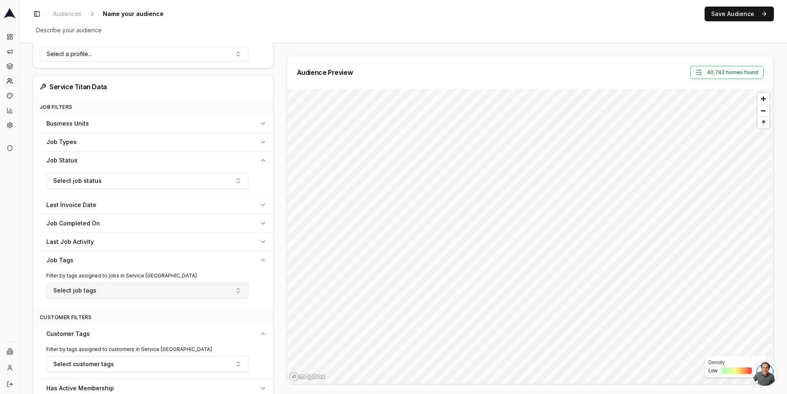
scroll to position [274, 0]
click at [136, 160] on div "Job Status" at bounding box center [151, 163] width 210 height 8
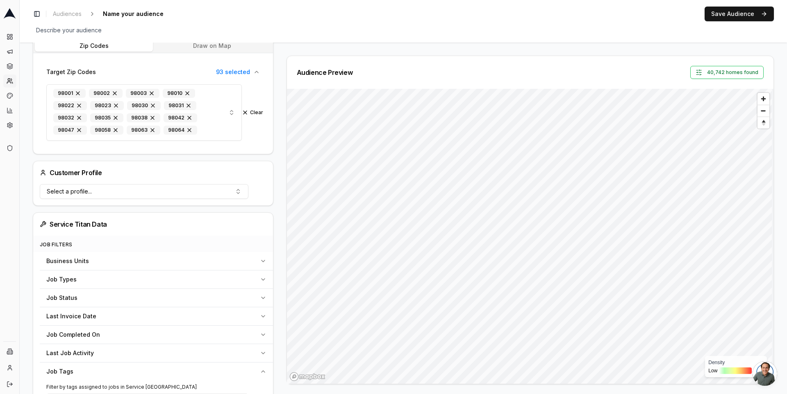
scroll to position [29, 0]
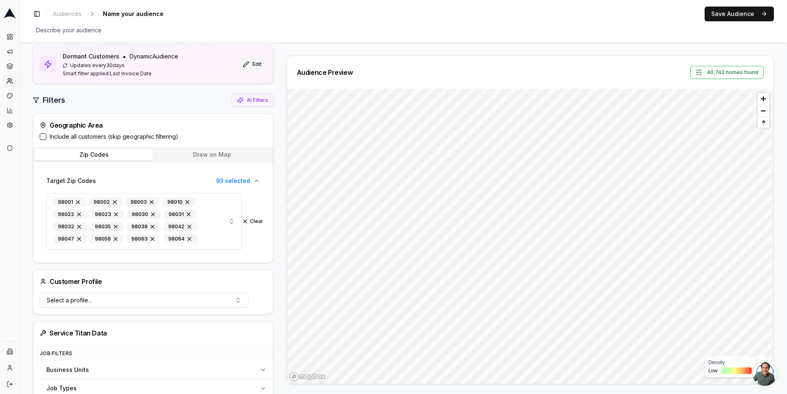
click at [249, 61] on button "Edit" at bounding box center [252, 64] width 29 height 13
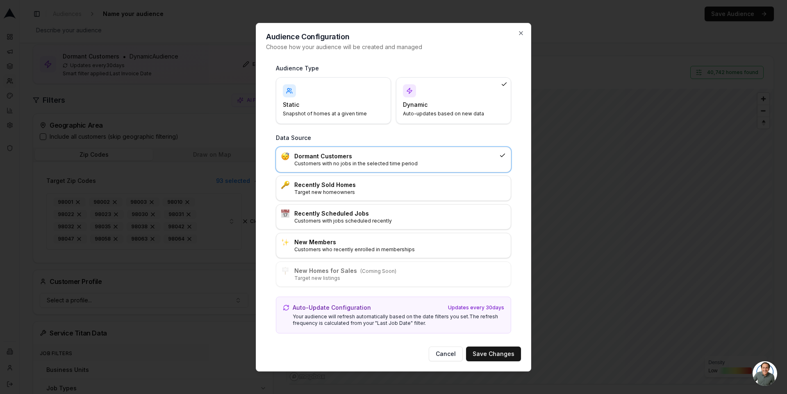
click at [321, 108] on h4 "Static" at bounding box center [328, 105] width 91 height 8
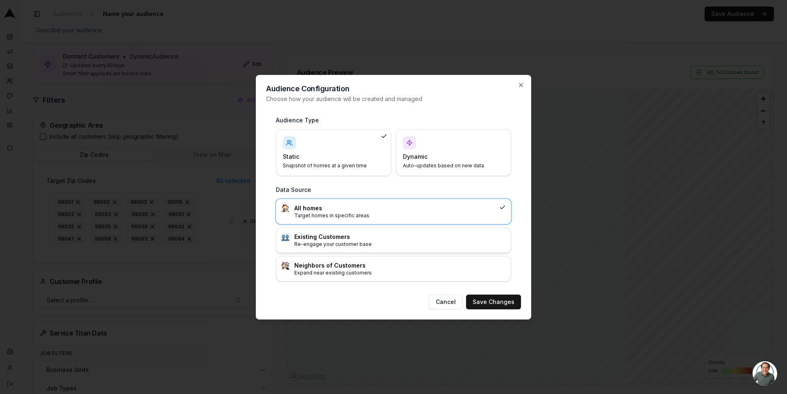
click at [340, 250] on div "Existing Customers Re-engage your customer base" at bounding box center [393, 240] width 234 height 25
click at [492, 299] on button "Save Changes" at bounding box center [493, 302] width 55 height 15
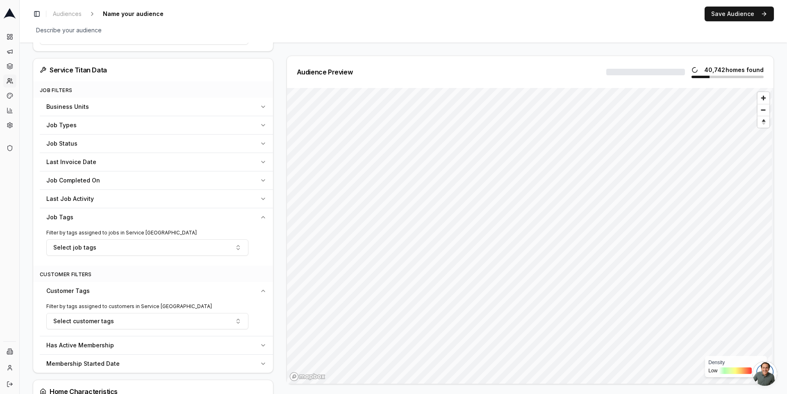
scroll to position [286, 0]
click at [218, 242] on button "Select job tags" at bounding box center [147, 246] width 202 height 16
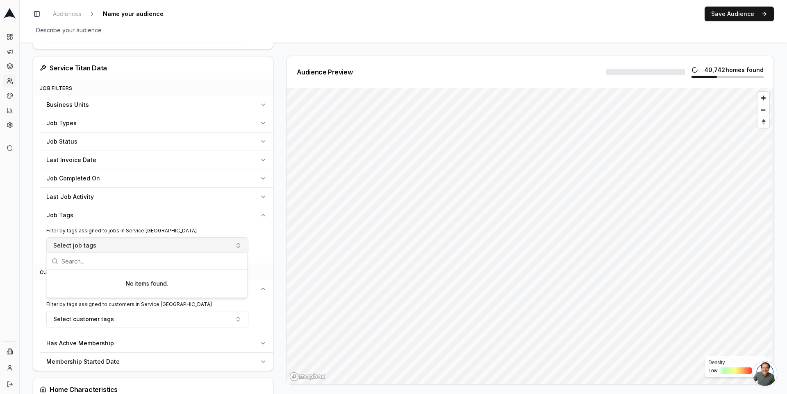
click at [214, 241] on button "Select job tags" at bounding box center [147, 246] width 202 height 16
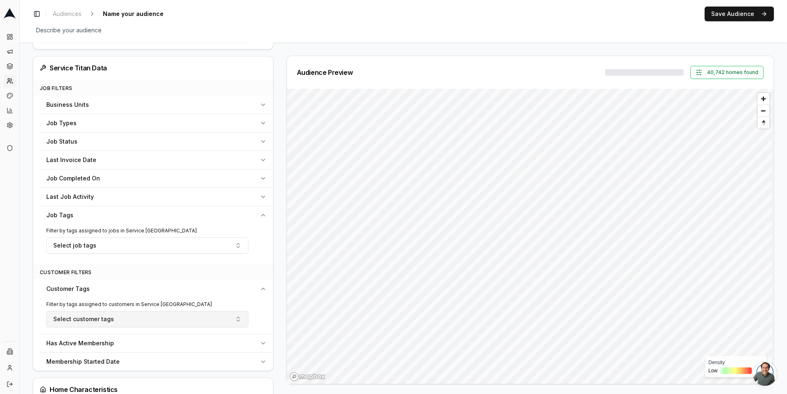
click at [200, 324] on button "Select customer tags" at bounding box center [147, 319] width 202 height 16
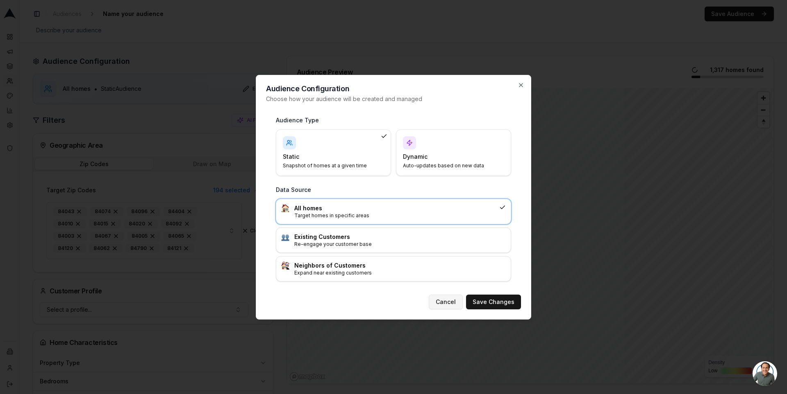
click at [452, 299] on button "Cancel" at bounding box center [445, 302] width 34 height 15
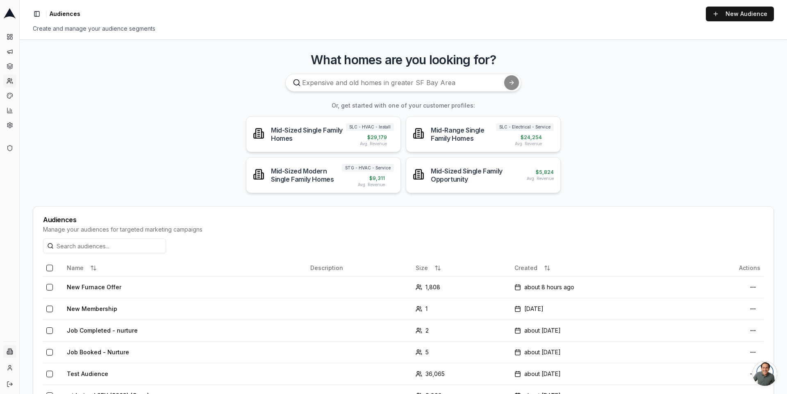
click at [9, 356] on html "Dashboard Campaigns Sequences Audiences Creatives Customer Analysis Settings Ad…" at bounding box center [393, 197] width 787 height 394
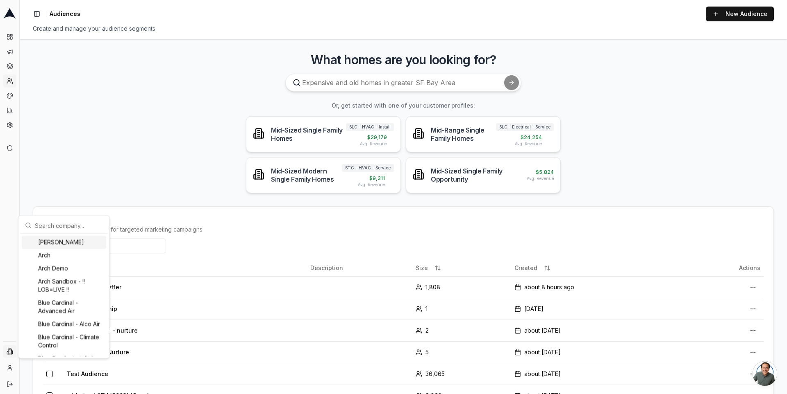
click at [66, 222] on input "text" at bounding box center [69, 226] width 68 height 16
type input "pacific"
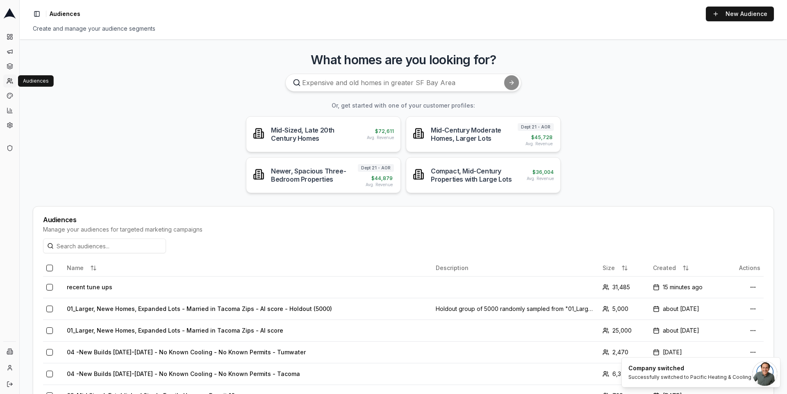
click at [7, 79] on icon at bounding box center [10, 81] width 7 height 7
